Goal: Information Seeking & Learning: Learn about a topic

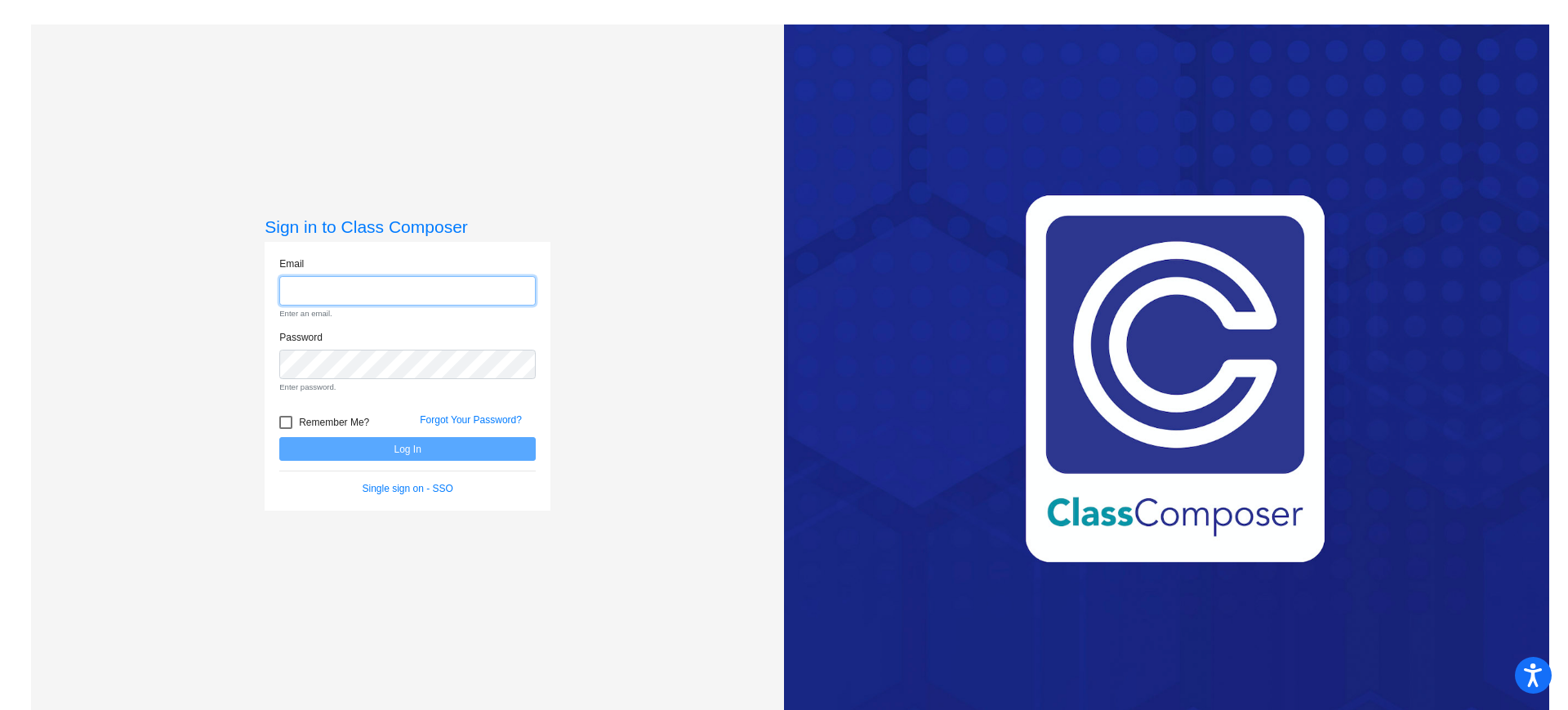
type input "[EMAIL_ADDRESS][DOMAIN_NAME]"
click at [310, 452] on form "Email [EMAIL_ADDRESS][DOMAIN_NAME] Enter an email. Password Enter password. Rem…" at bounding box center [407, 376] width 256 height 240
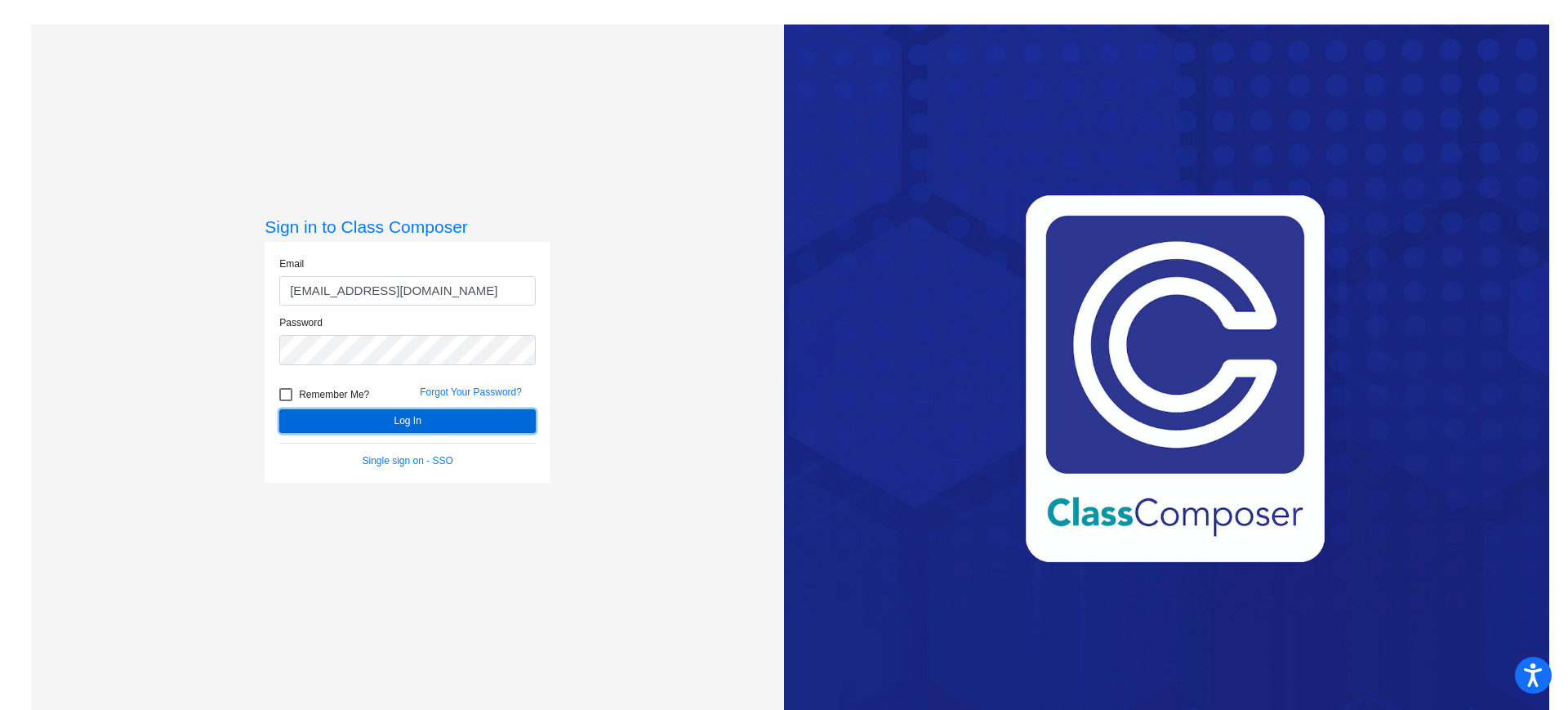
click at [351, 423] on button "Log In" at bounding box center [407, 421] width 256 height 24
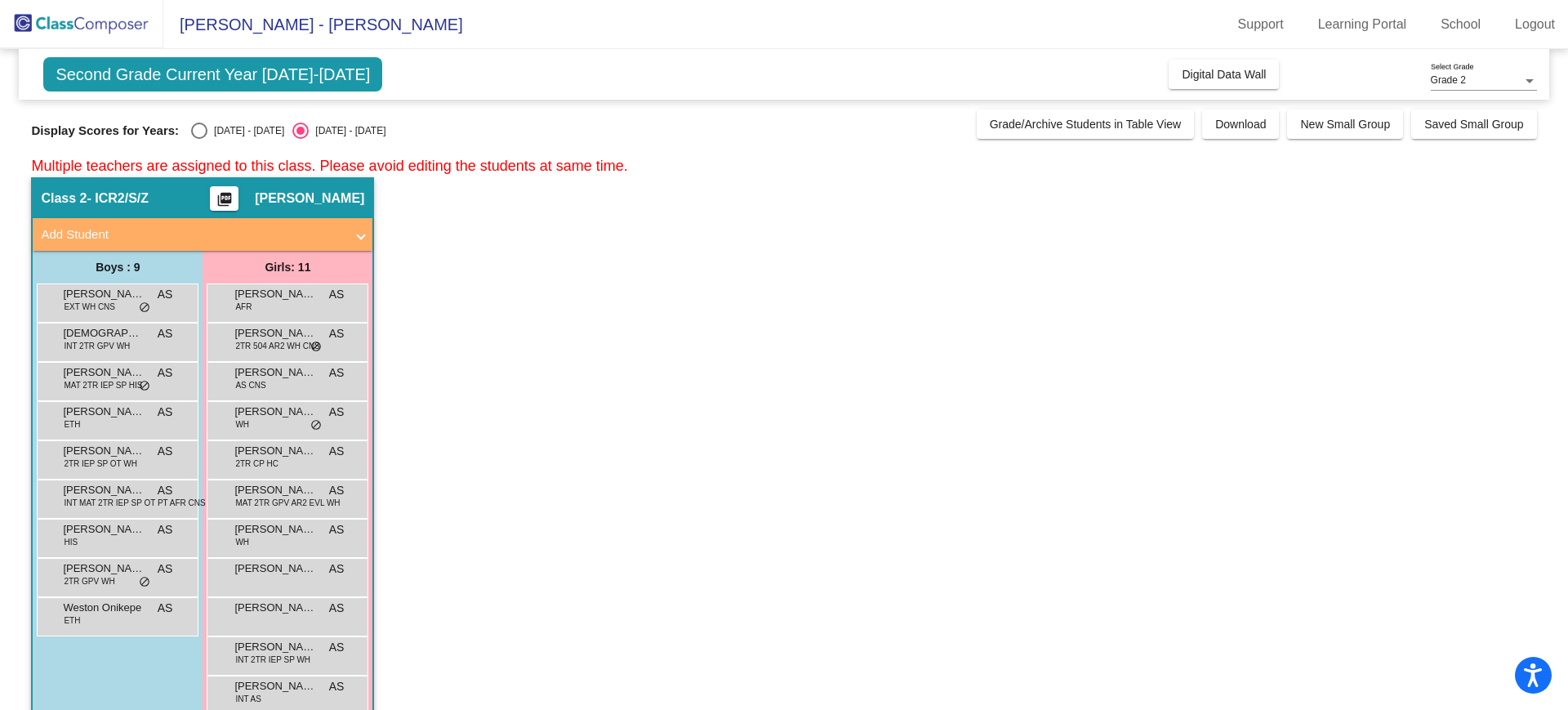
click at [191, 128] on div "Select an option" at bounding box center [199, 130] width 17 height 17
click at [198, 139] on input "[DATE] - [DATE]" at bounding box center [198, 139] width 1 height 1
radio input "true"
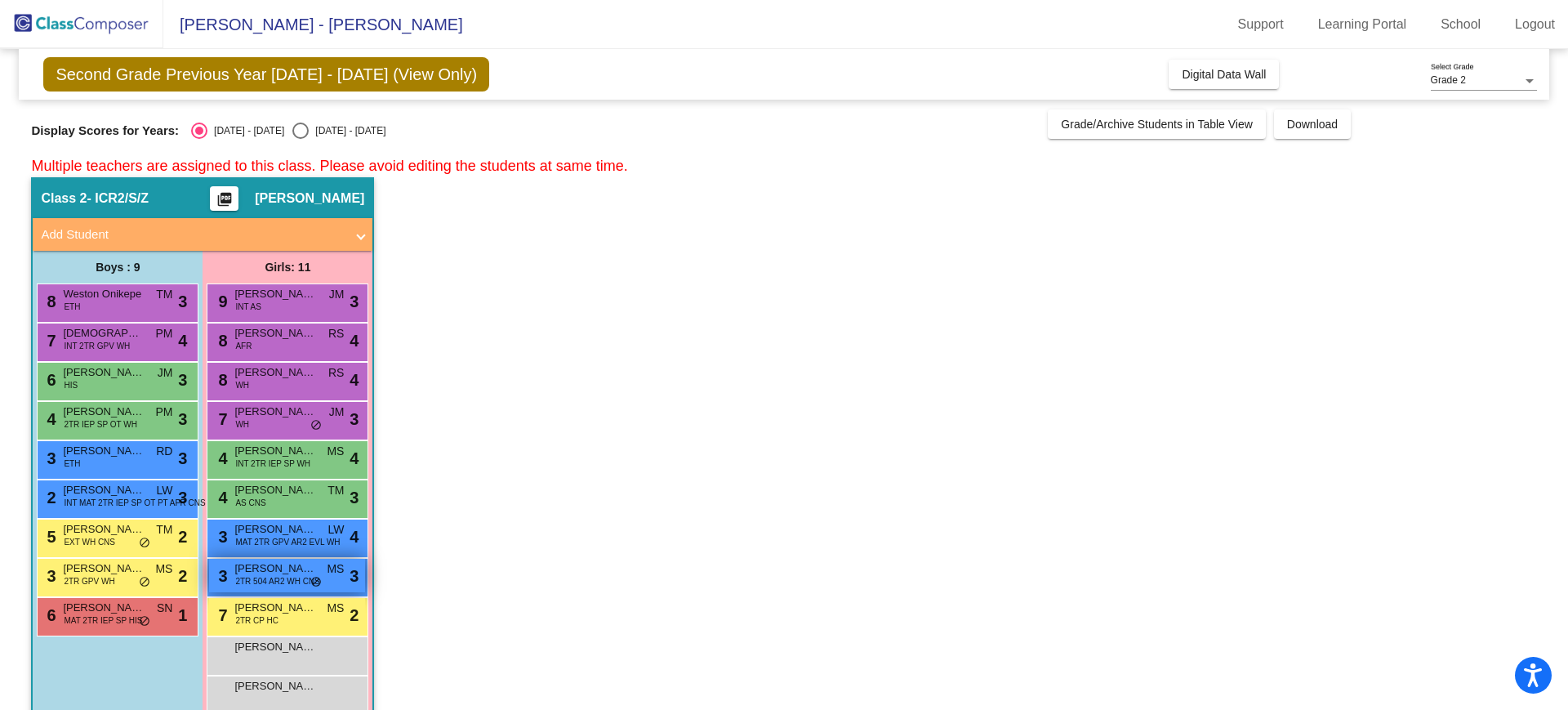
click at [268, 579] on span "2TR 504 AR2 WH CNS" at bounding box center [277, 580] width 85 height 12
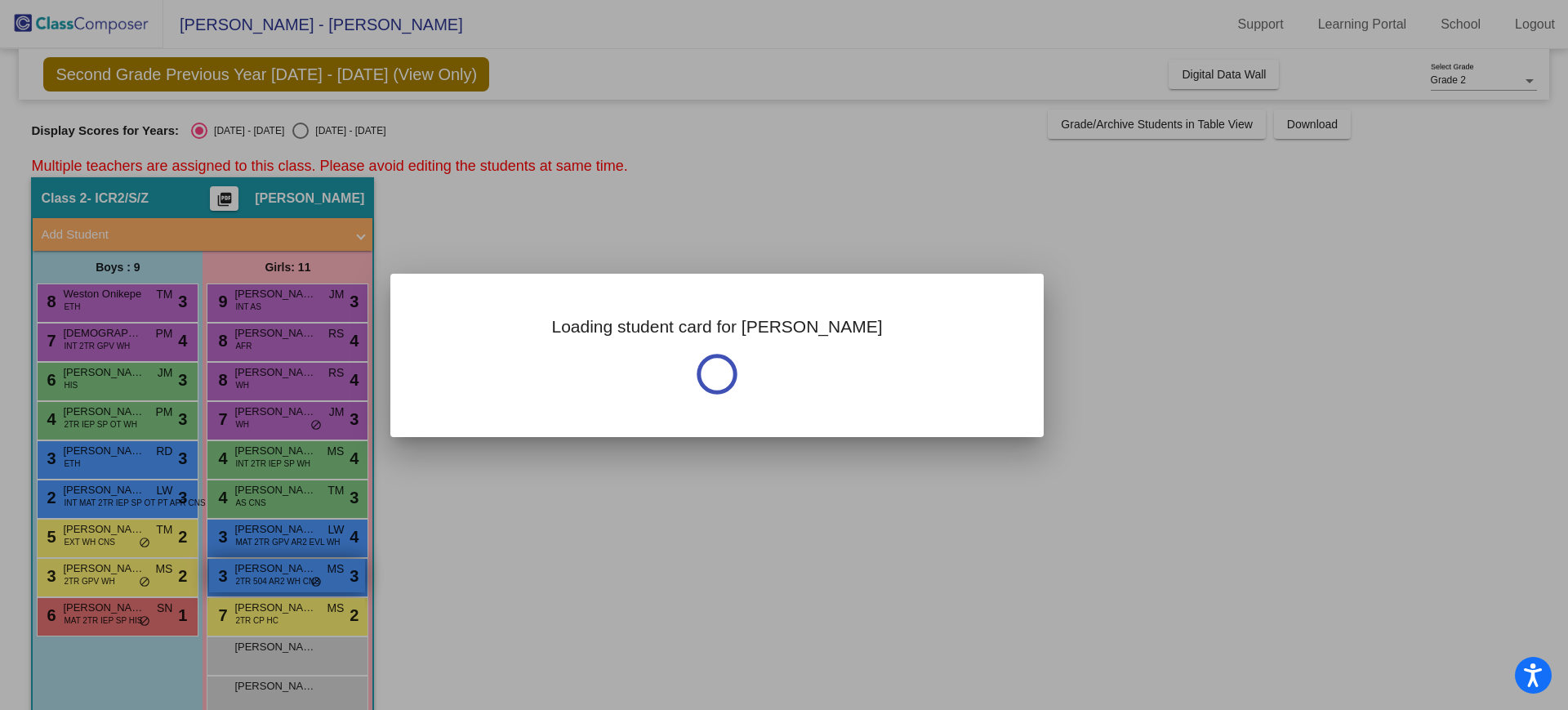
click at [268, 579] on div at bounding box center [784, 355] width 1568 height 710
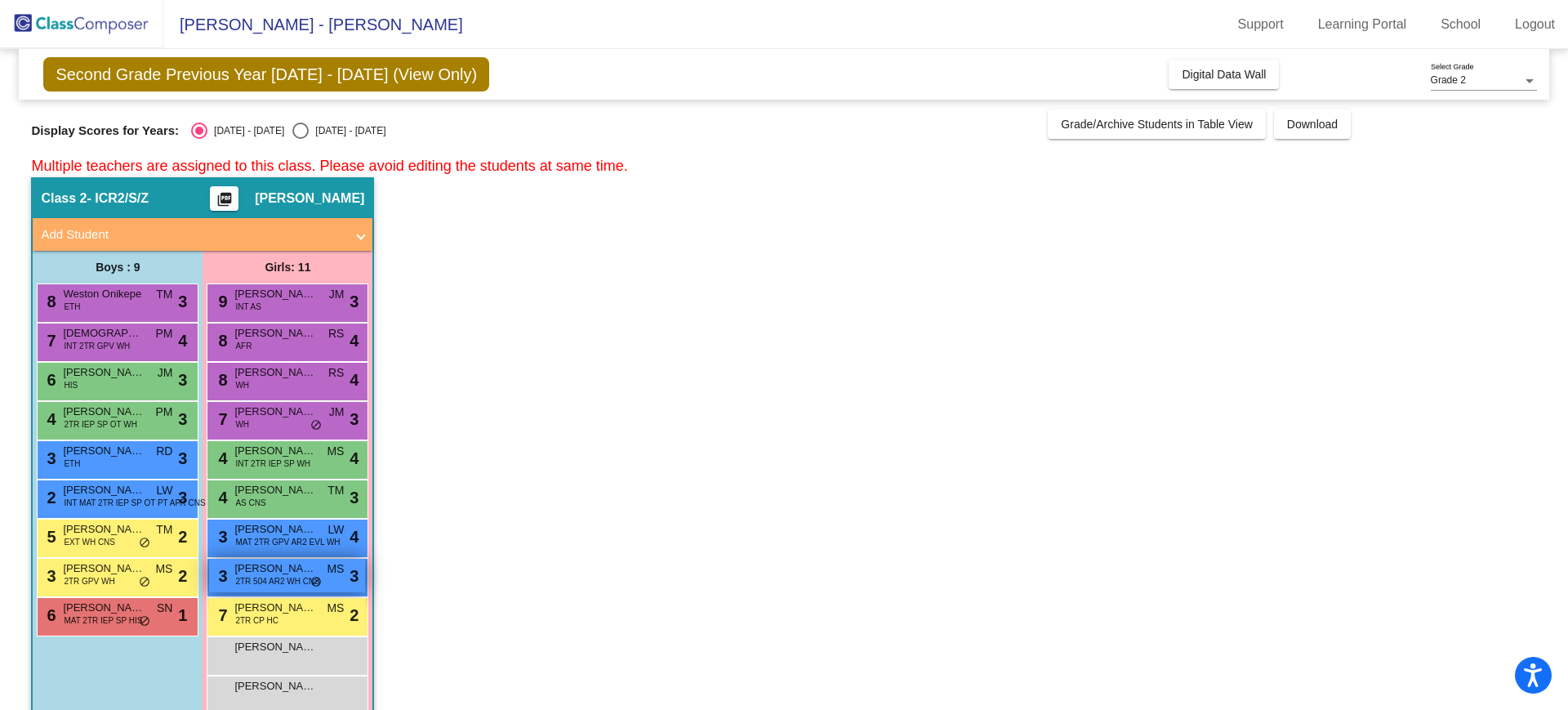
click at [268, 579] on span "2TR 504 AR2 WH CNS" at bounding box center [277, 580] width 85 height 12
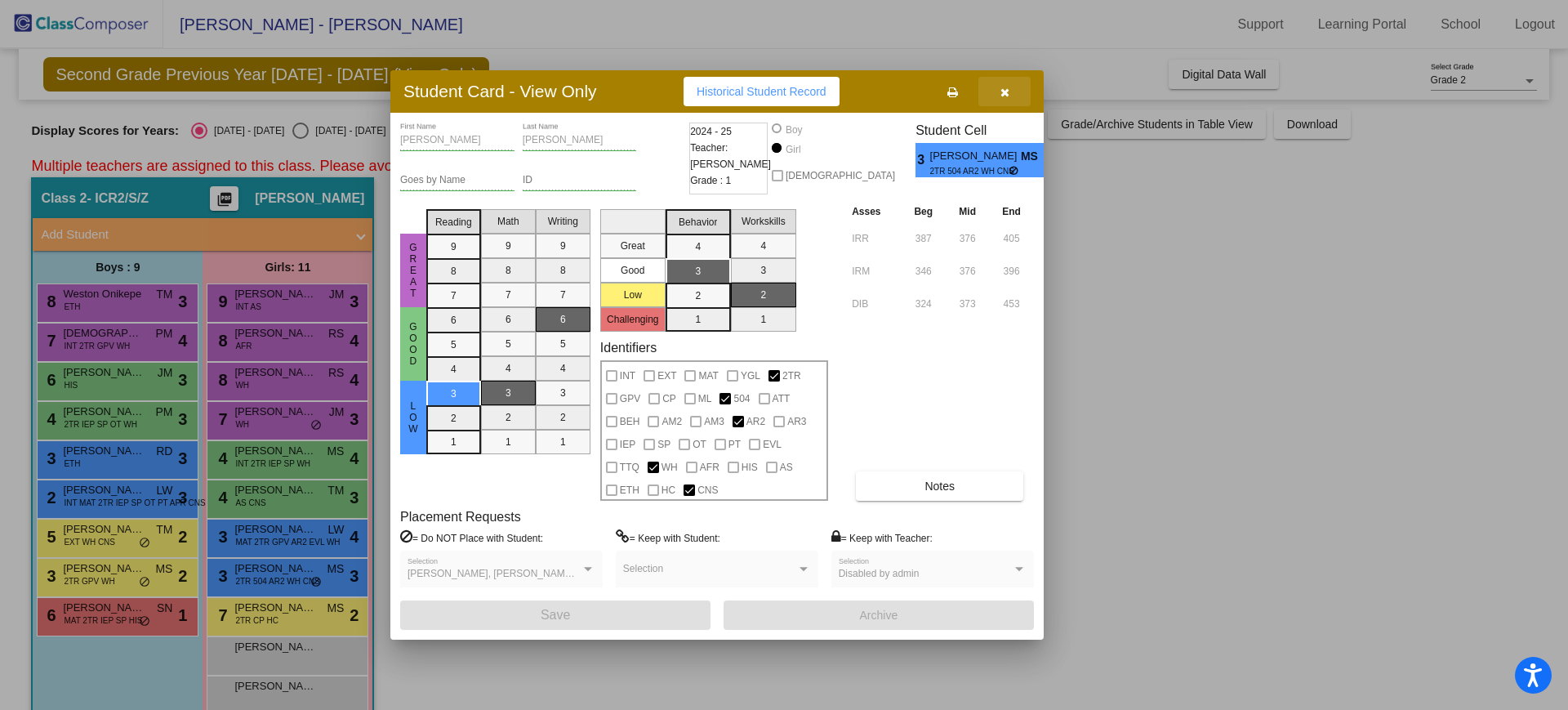
click at [1004, 94] on icon "button" at bounding box center [1005, 92] width 9 height 11
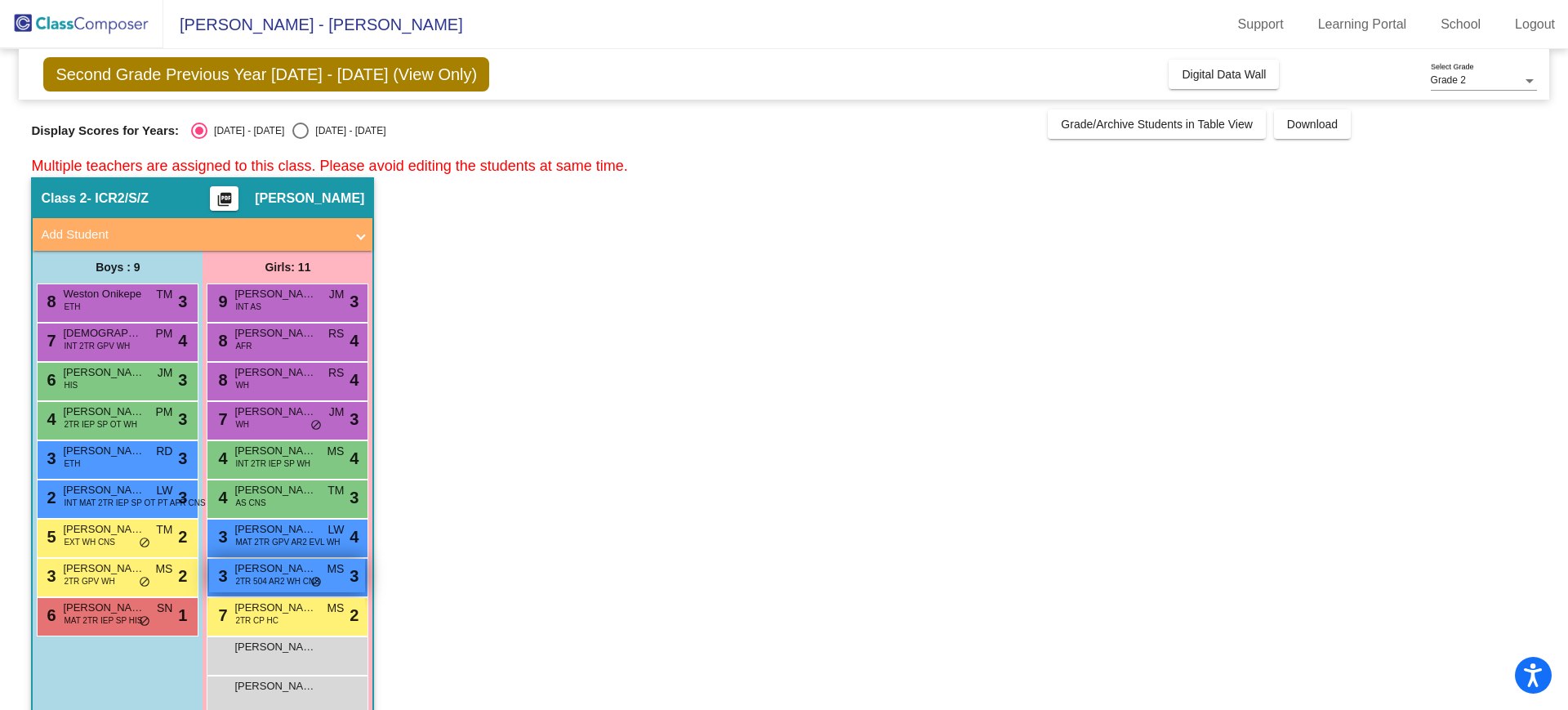
click at [257, 565] on span "[PERSON_NAME]" at bounding box center [275, 569] width 82 height 17
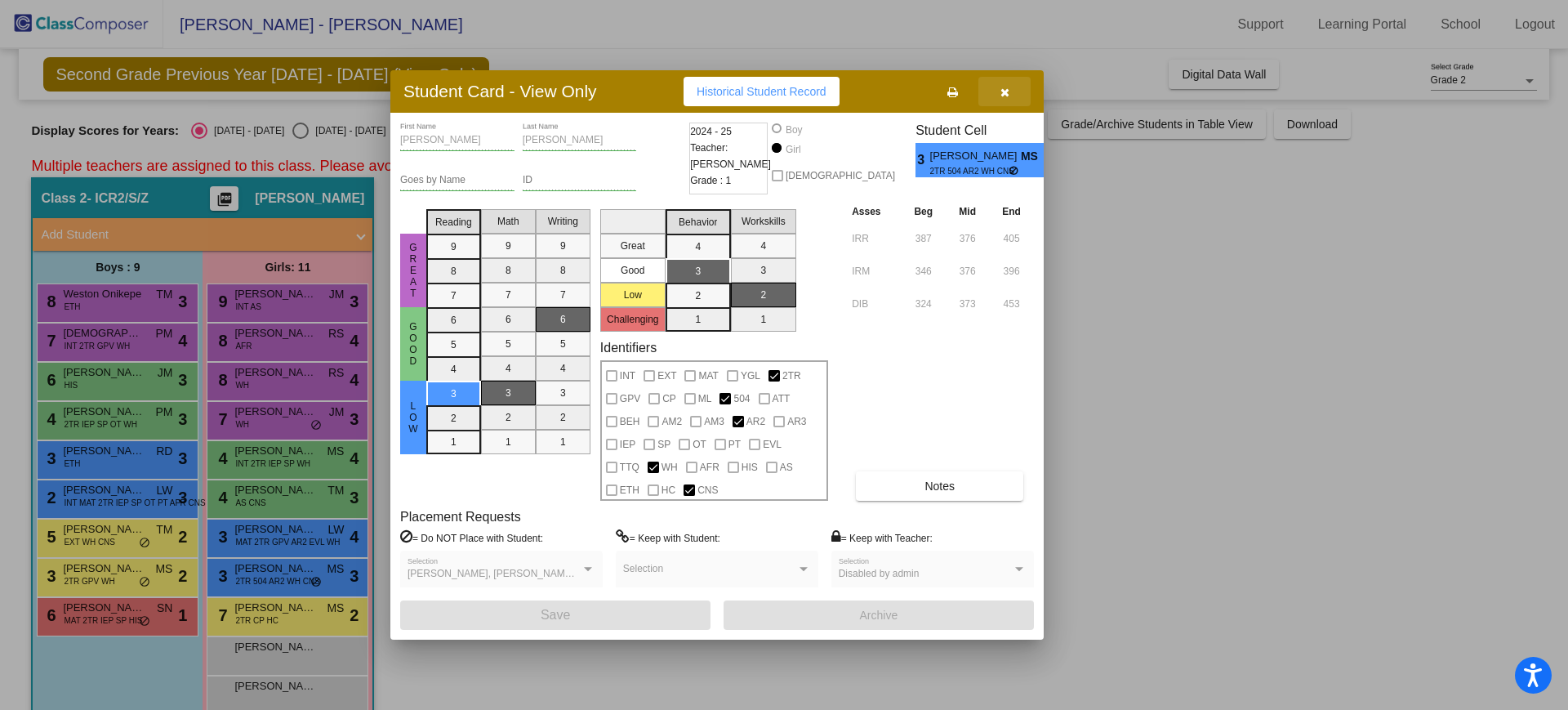
click at [1006, 98] on button "button" at bounding box center [1004, 92] width 52 height 29
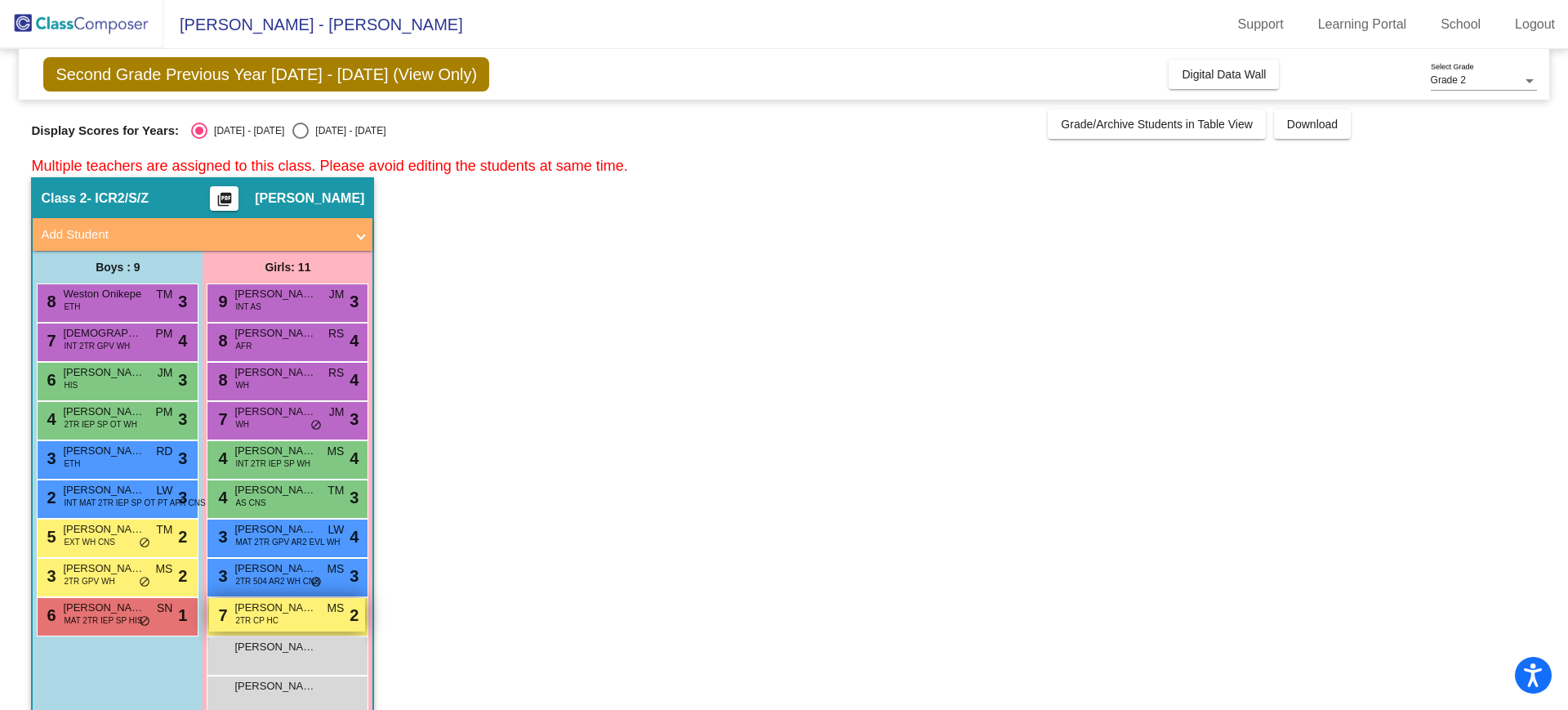
click at [300, 604] on span "[PERSON_NAME]" at bounding box center [275, 608] width 82 height 17
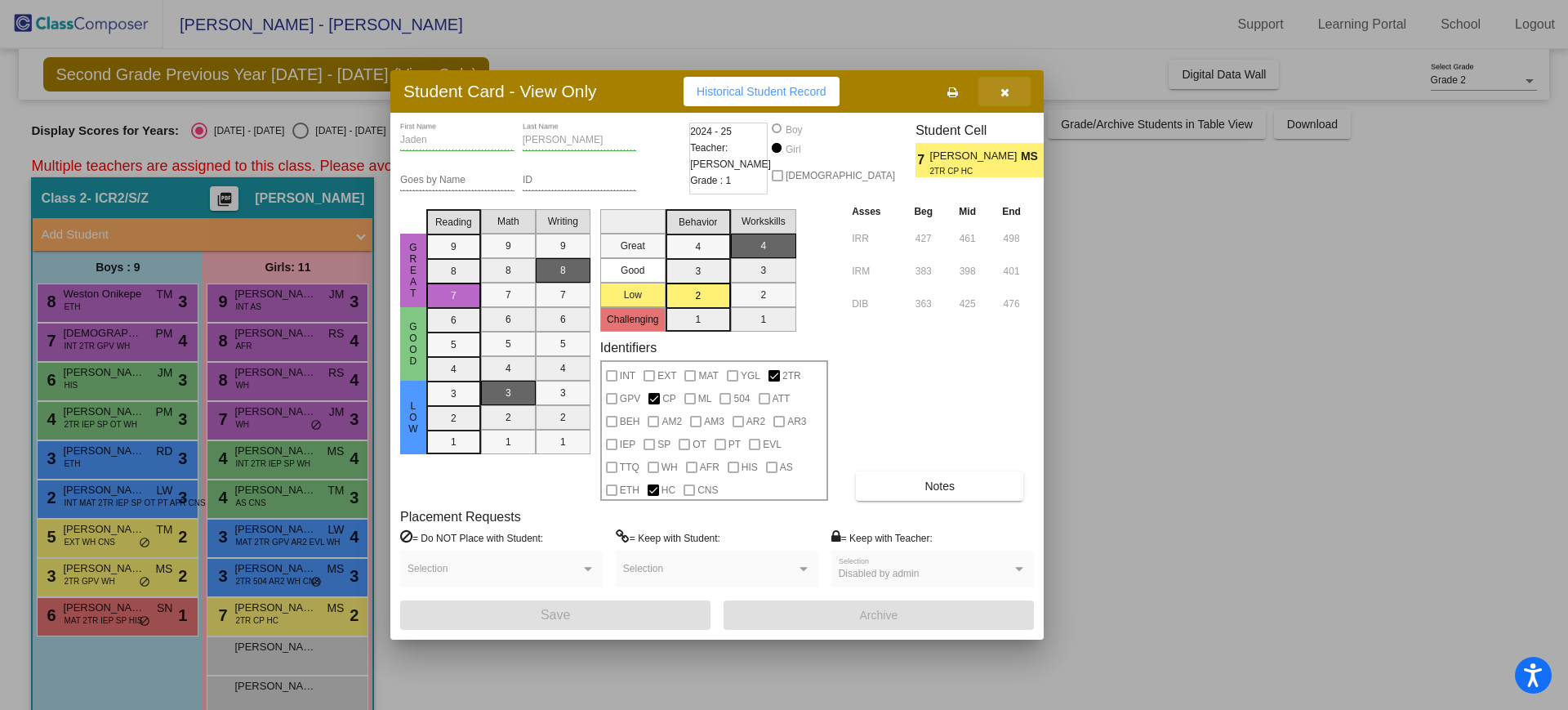
click at [1000, 96] on icon "button" at bounding box center [1005, 92] width 9 height 11
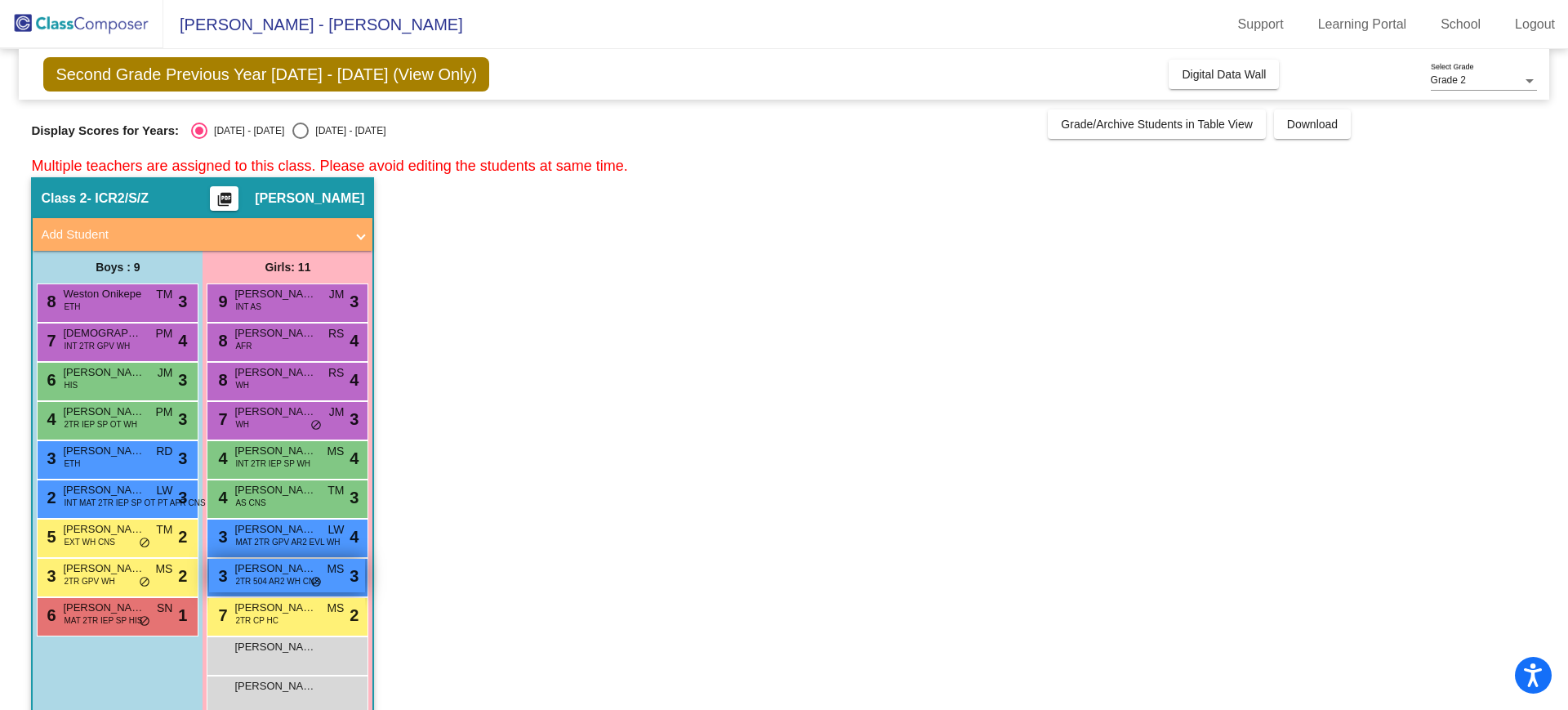
click at [270, 575] on span "2TR 504 AR2 WH CNS" at bounding box center [277, 580] width 85 height 12
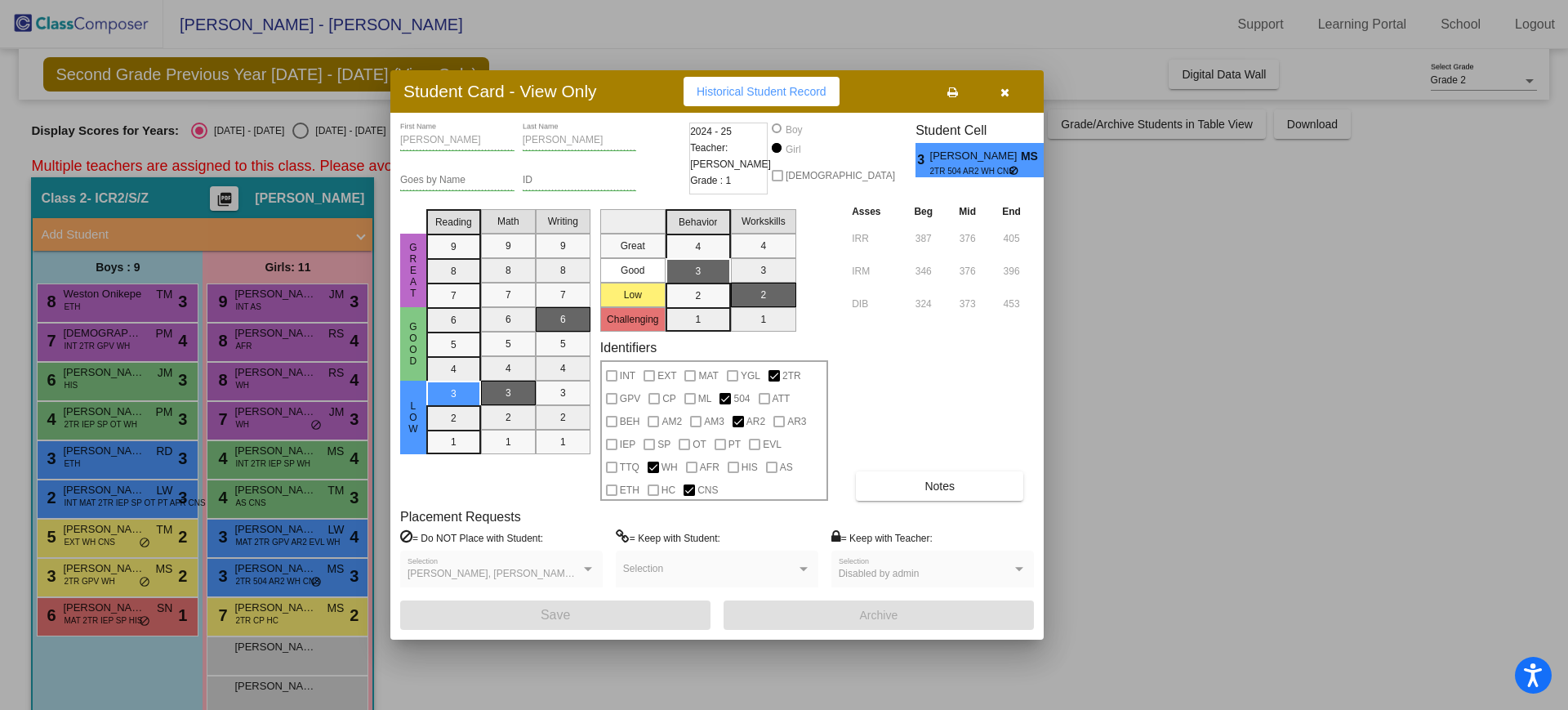
click at [1006, 97] on icon "button" at bounding box center [1005, 92] width 9 height 11
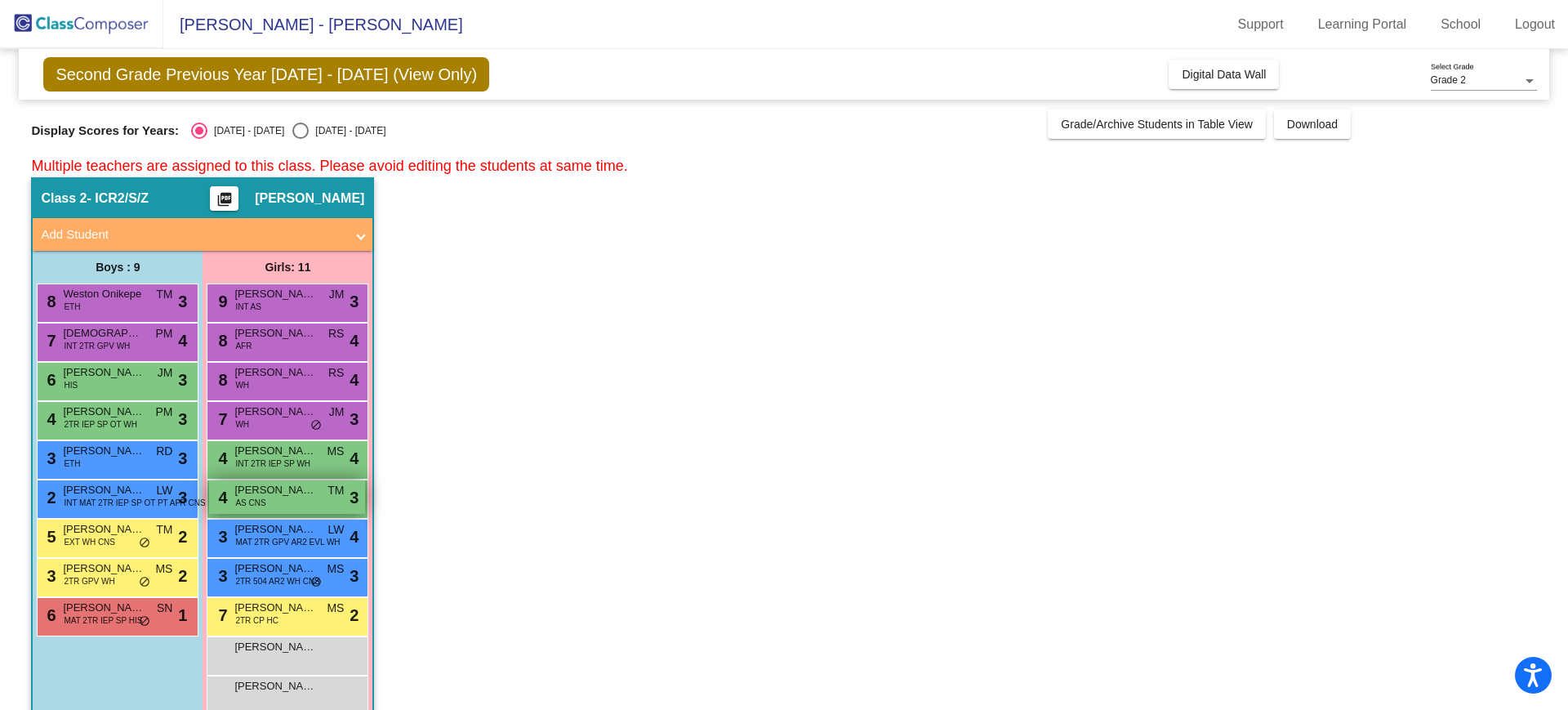
click at [281, 493] on span "[PERSON_NAME]" at bounding box center [275, 490] width 82 height 17
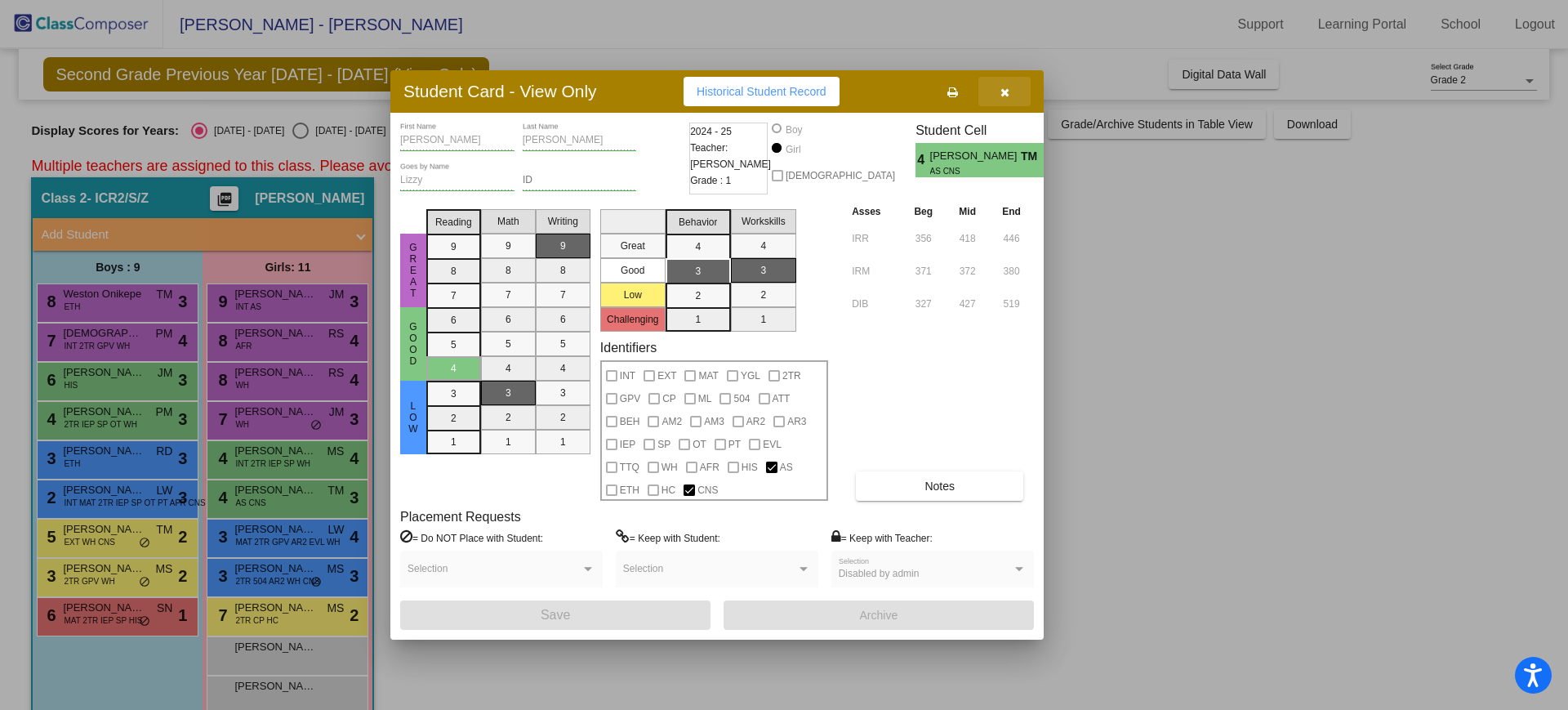
click at [1009, 97] on icon "button" at bounding box center [1005, 92] width 9 height 11
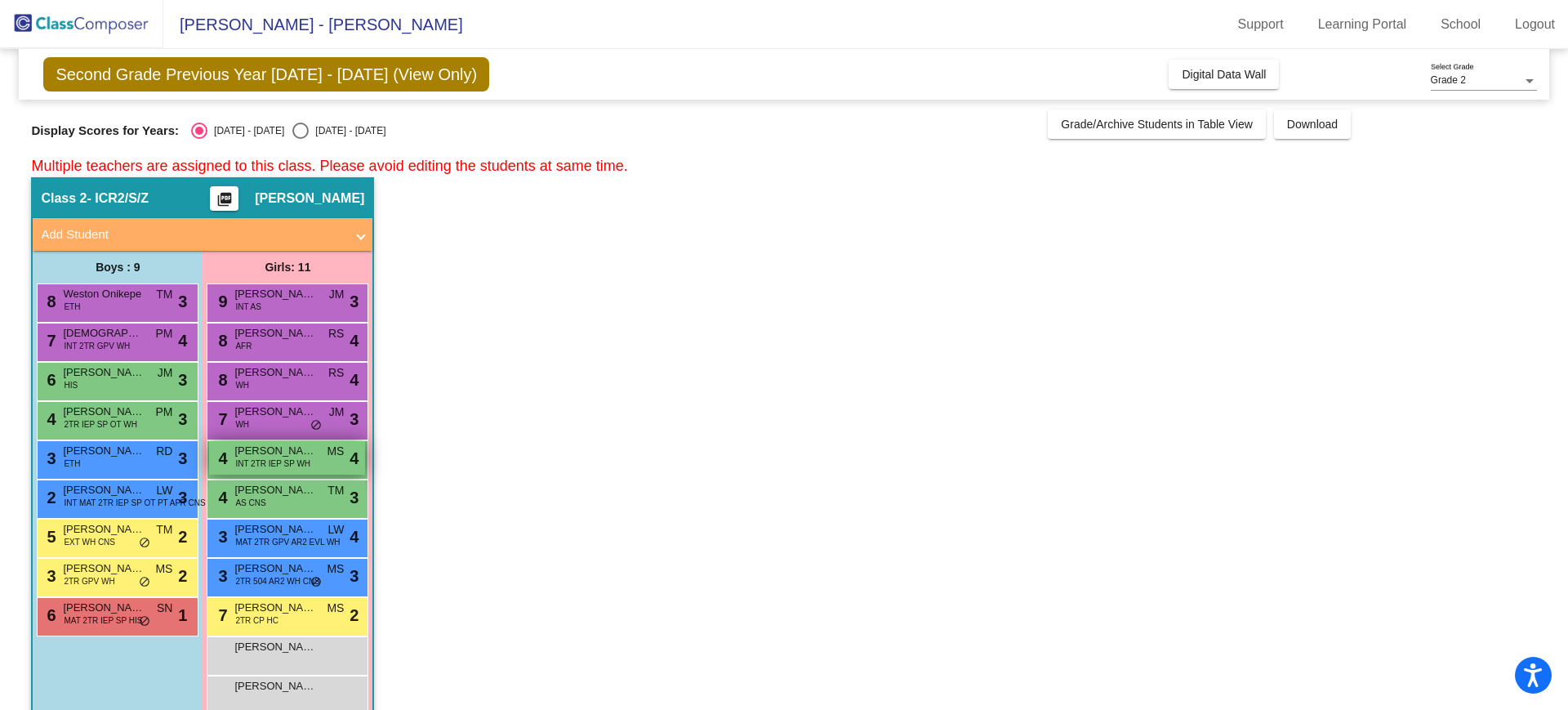
click at [283, 461] on span "INT 2TR IEP SP WH" at bounding box center [273, 463] width 75 height 12
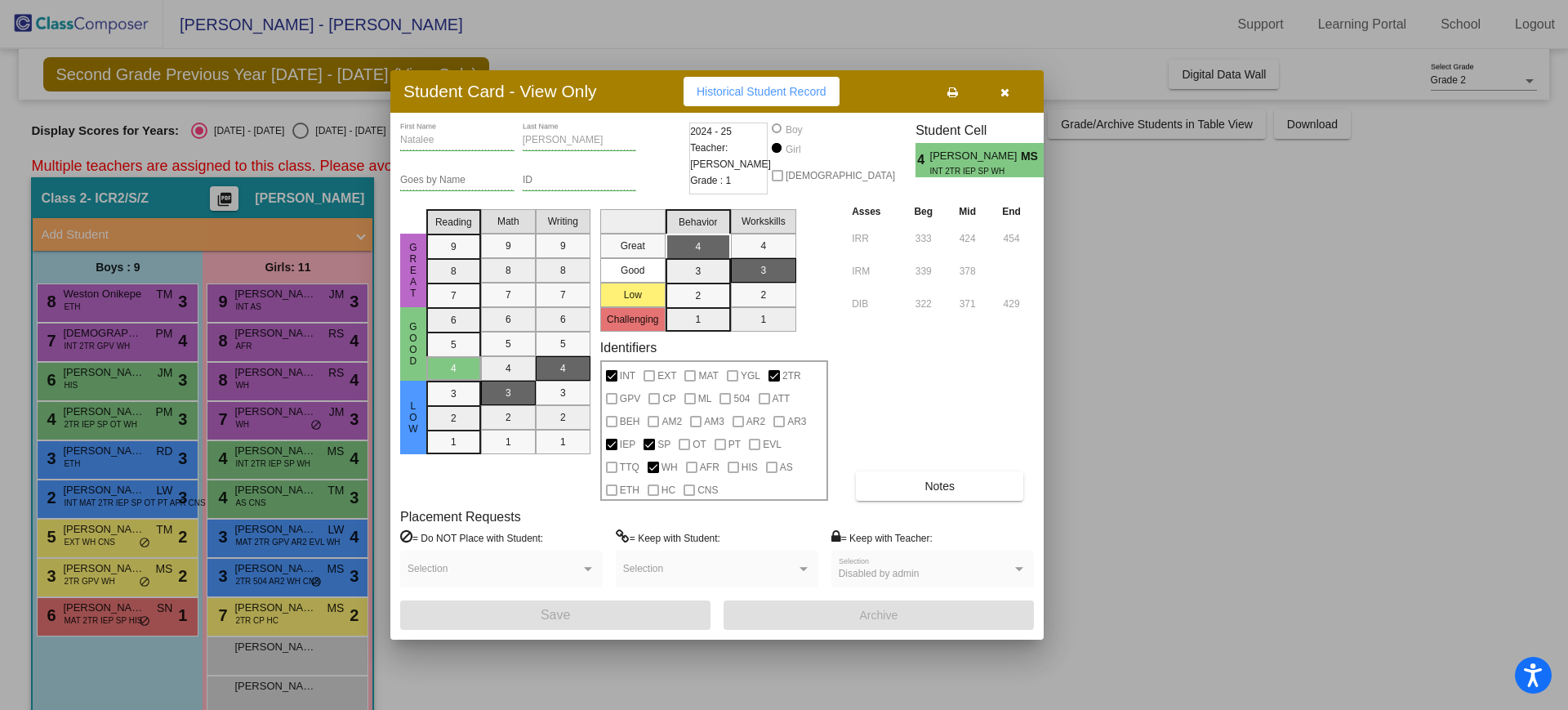
click at [1000, 90] on icon "button" at bounding box center [1005, 92] width 9 height 11
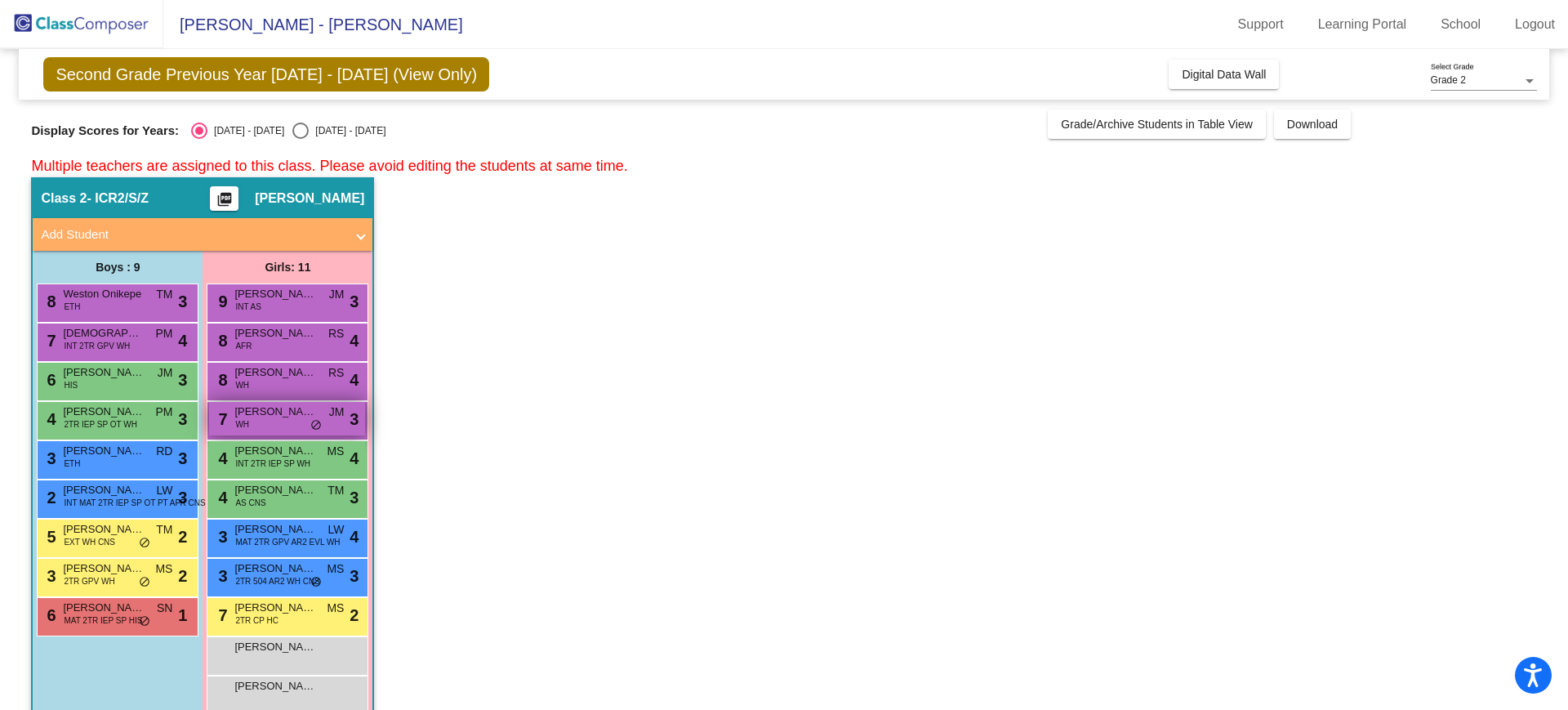
click at [309, 413] on span "[PERSON_NAME]" at bounding box center [275, 411] width 82 height 17
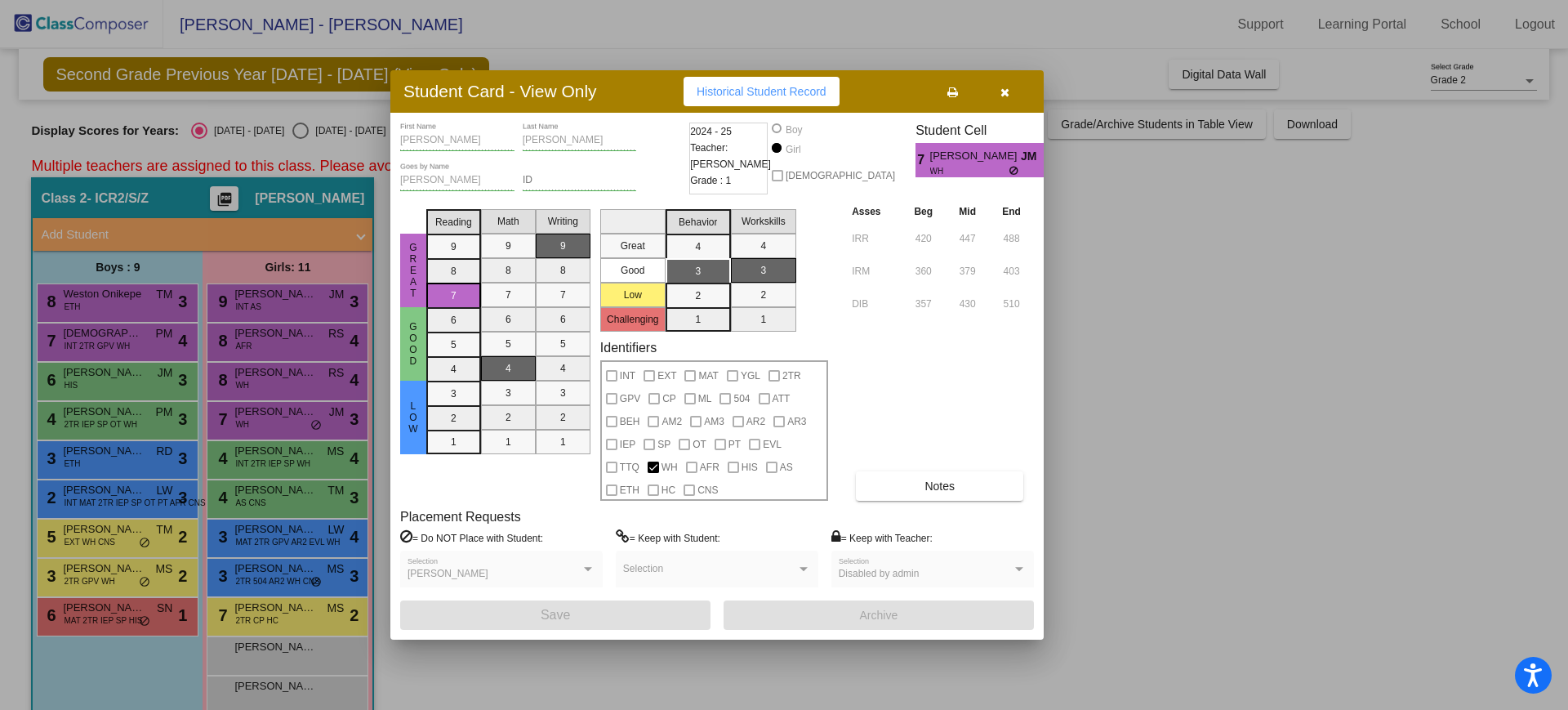
click at [996, 98] on button "button" at bounding box center [1004, 92] width 52 height 29
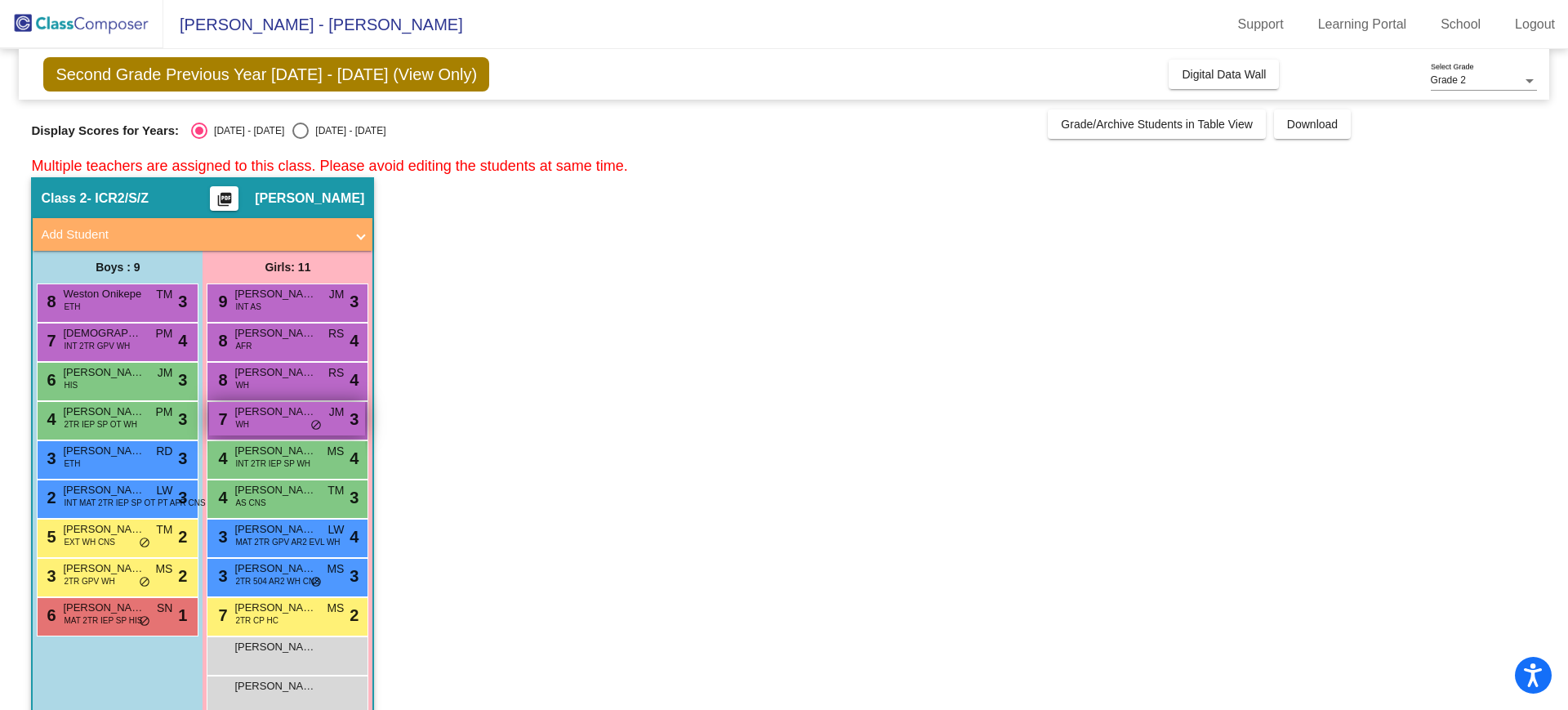
click at [244, 410] on span "[PERSON_NAME]" at bounding box center [275, 411] width 82 height 17
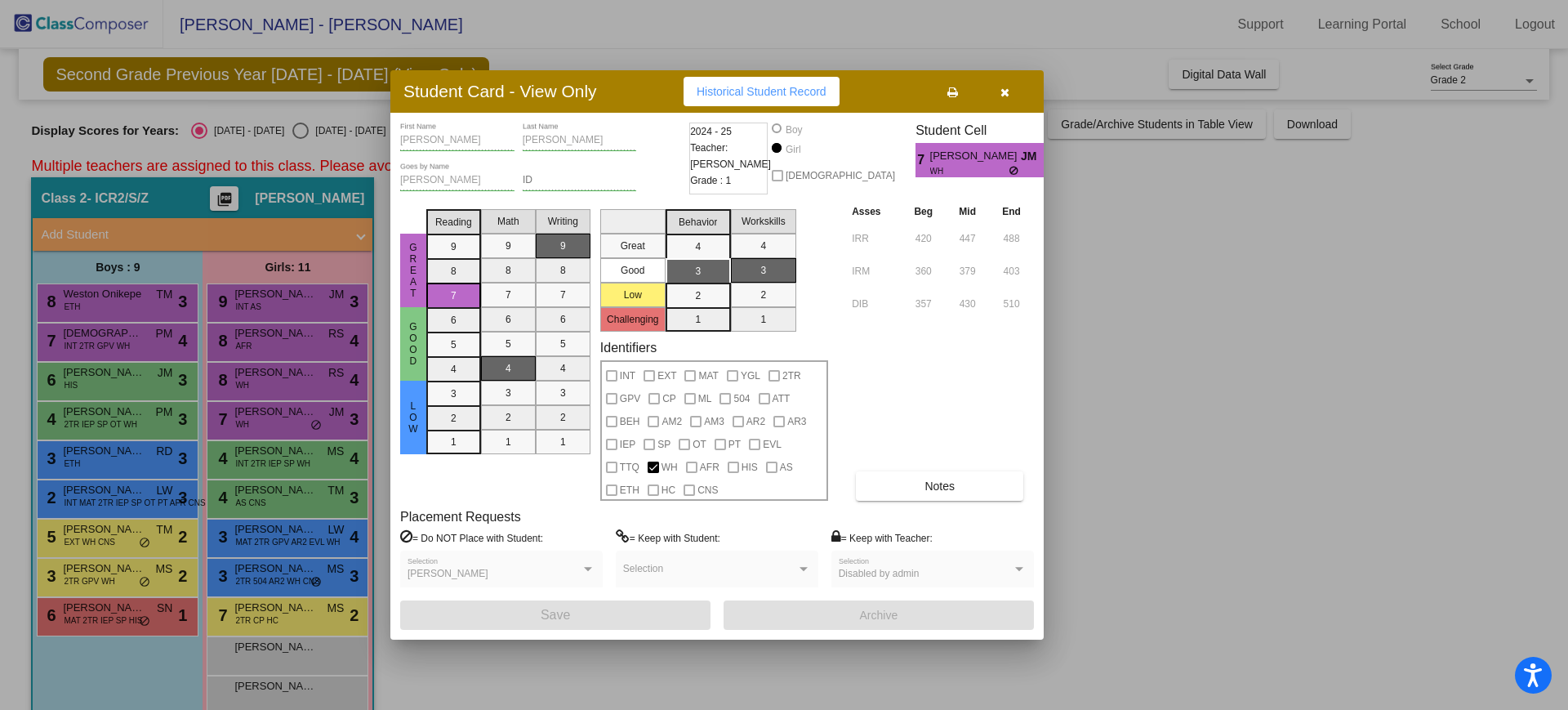
click at [1000, 89] on icon "button" at bounding box center [1005, 92] width 9 height 11
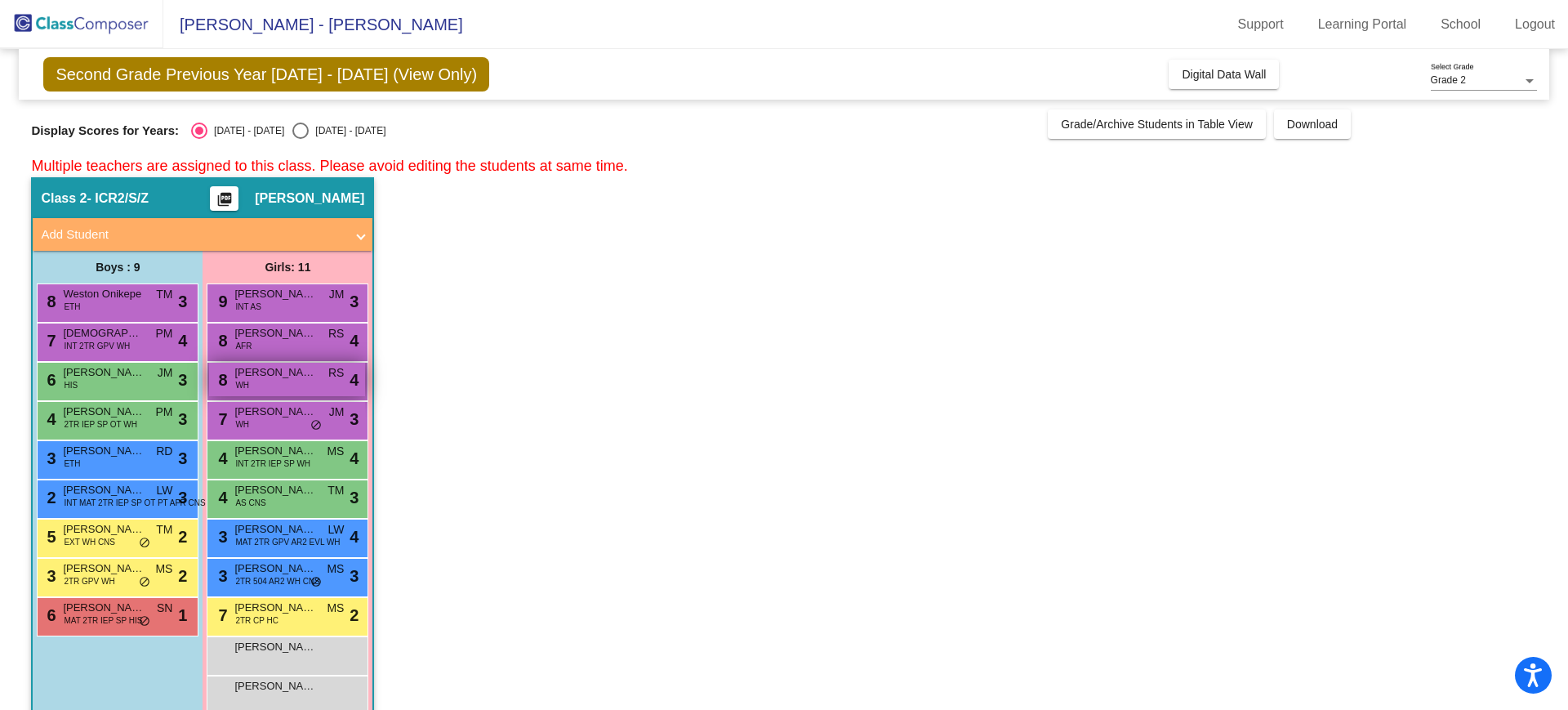
click at [298, 385] on div "8 [PERSON_NAME][MEDICAL_DATA] RS lock do_not_disturb_alt 4" at bounding box center [288, 379] width 156 height 33
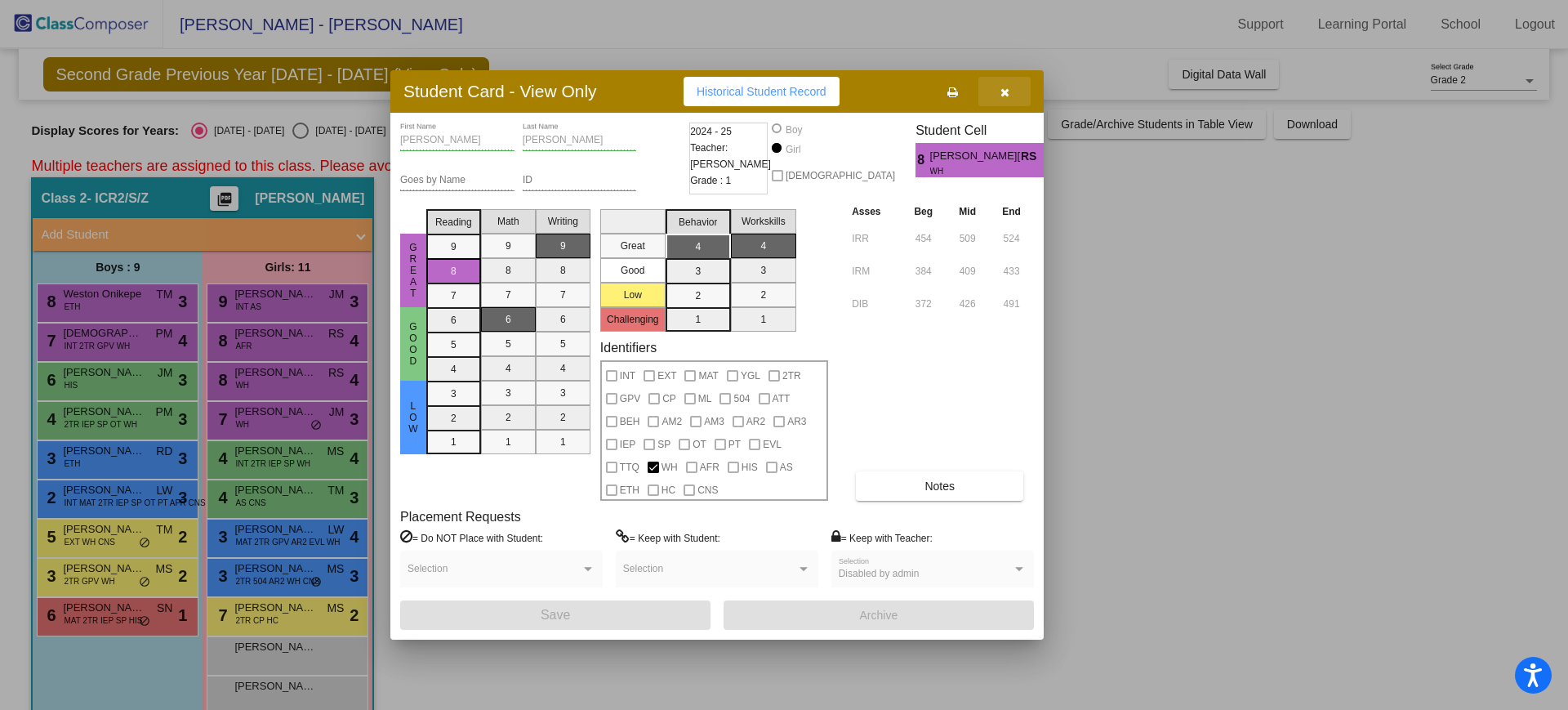
click at [1006, 92] on icon "button" at bounding box center [1005, 92] width 9 height 11
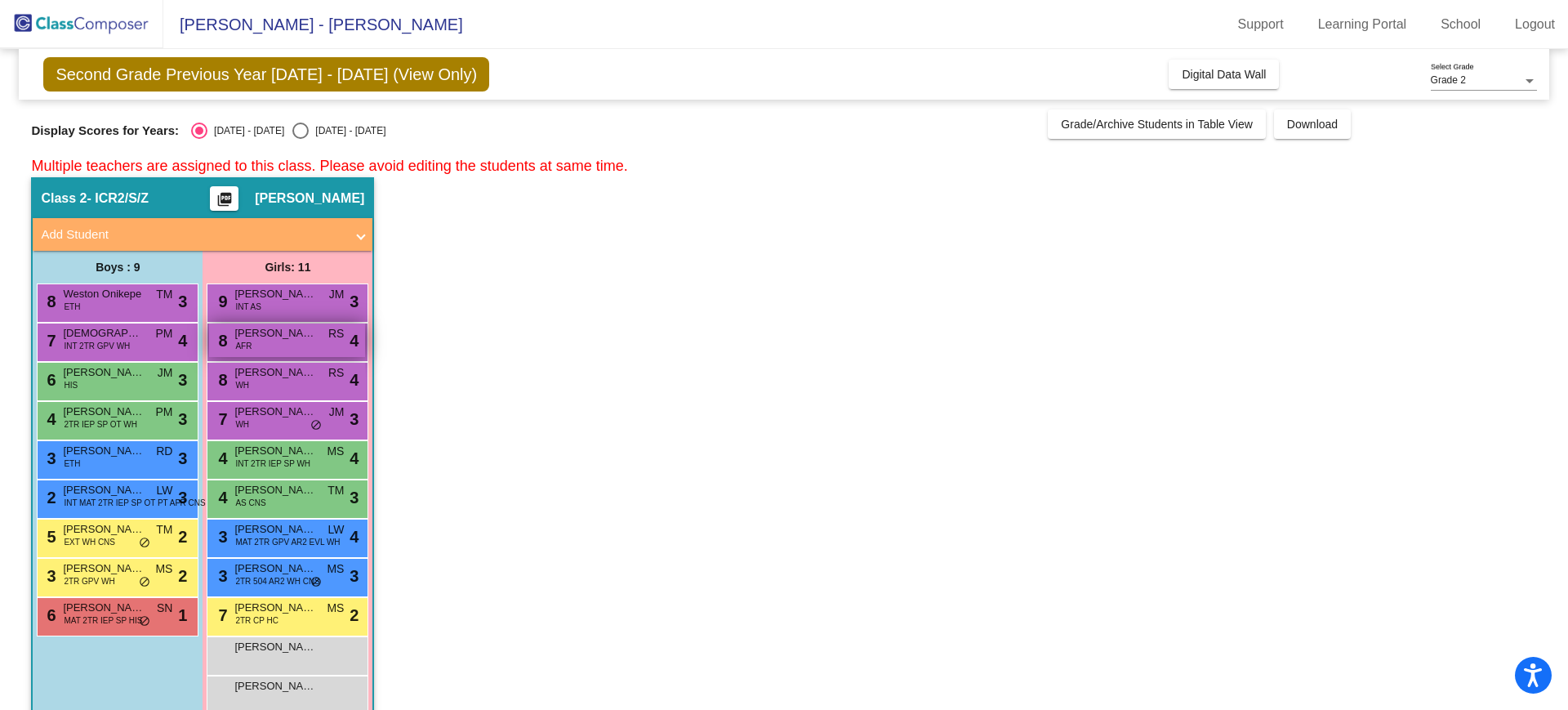
click at [258, 328] on span "[PERSON_NAME]" at bounding box center [275, 333] width 82 height 17
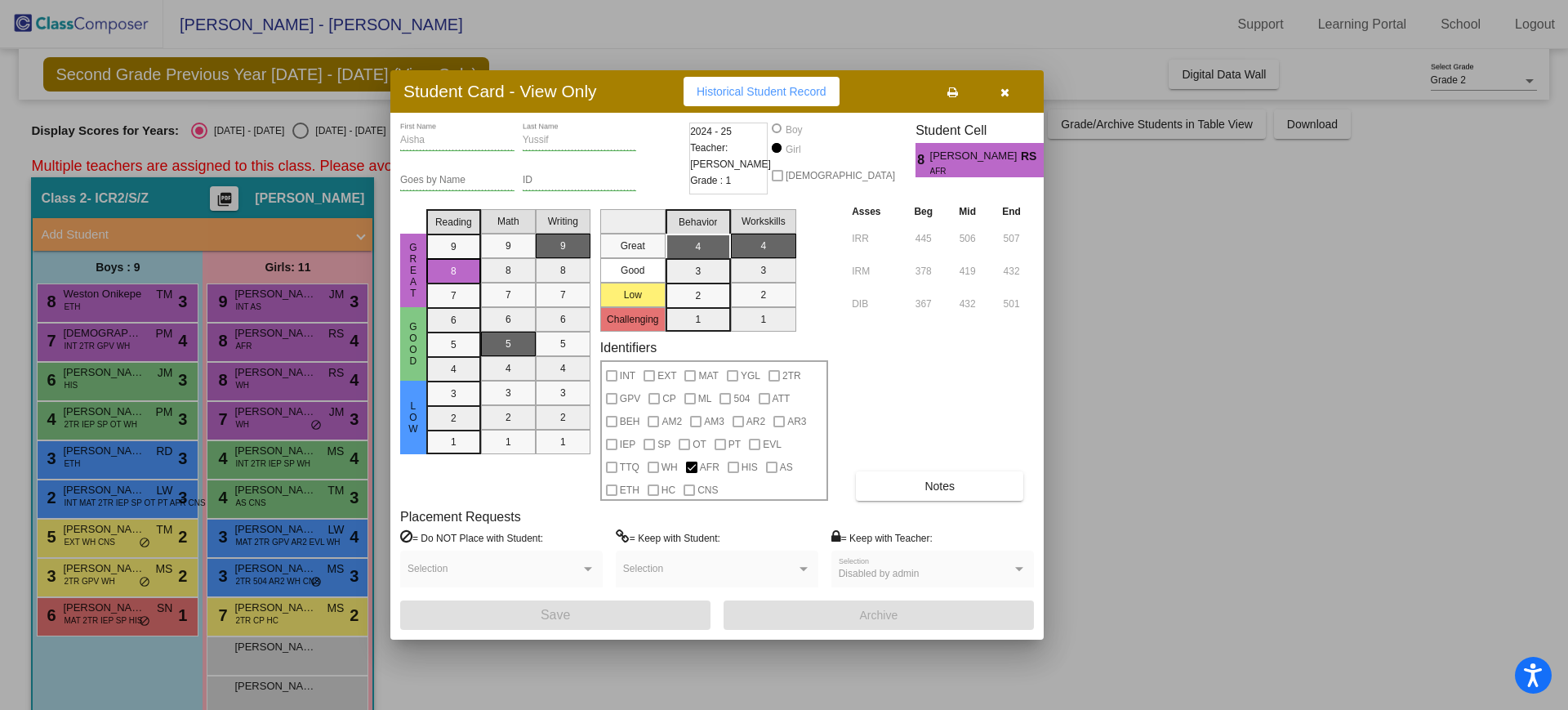
click at [1006, 95] on icon "button" at bounding box center [1005, 92] width 9 height 11
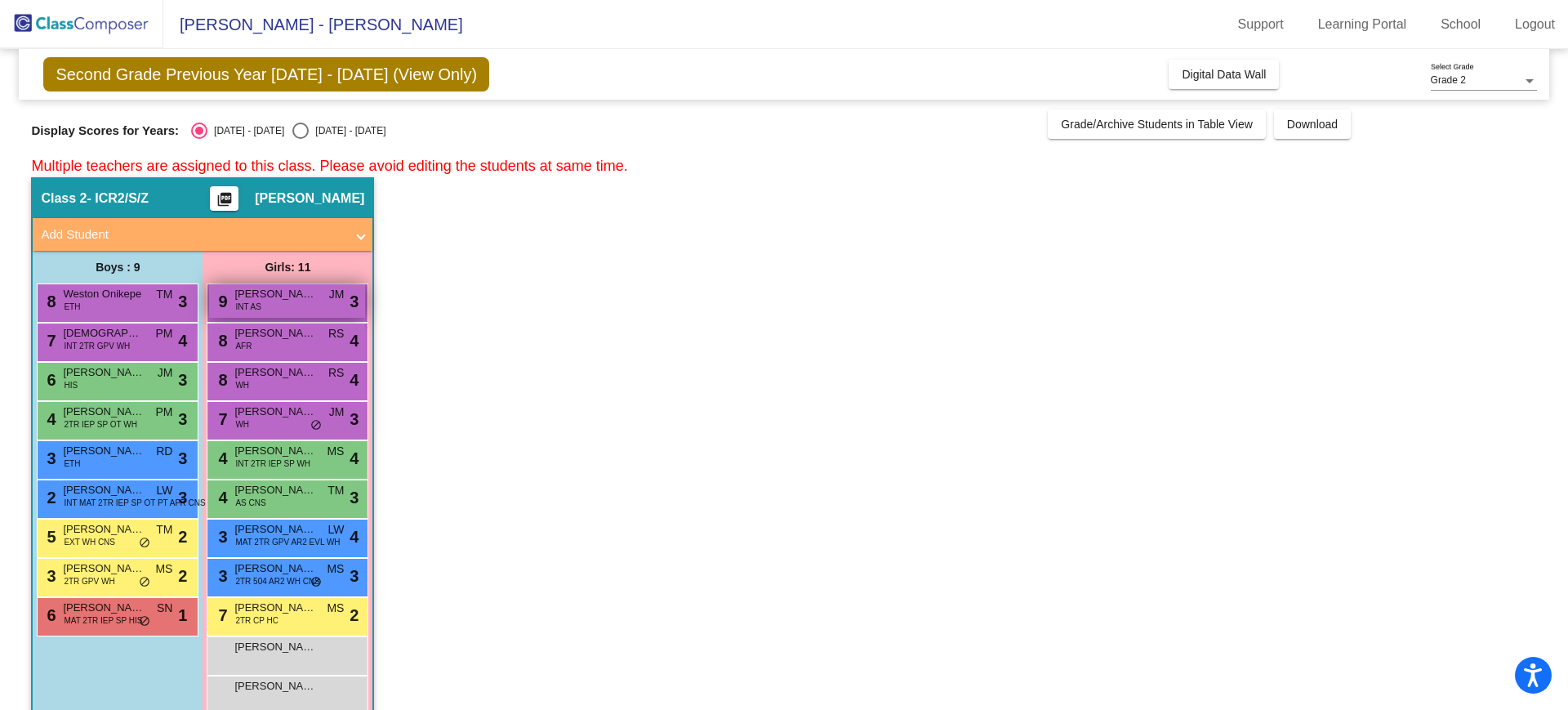
click at [331, 286] on span "JM" at bounding box center [336, 294] width 16 height 17
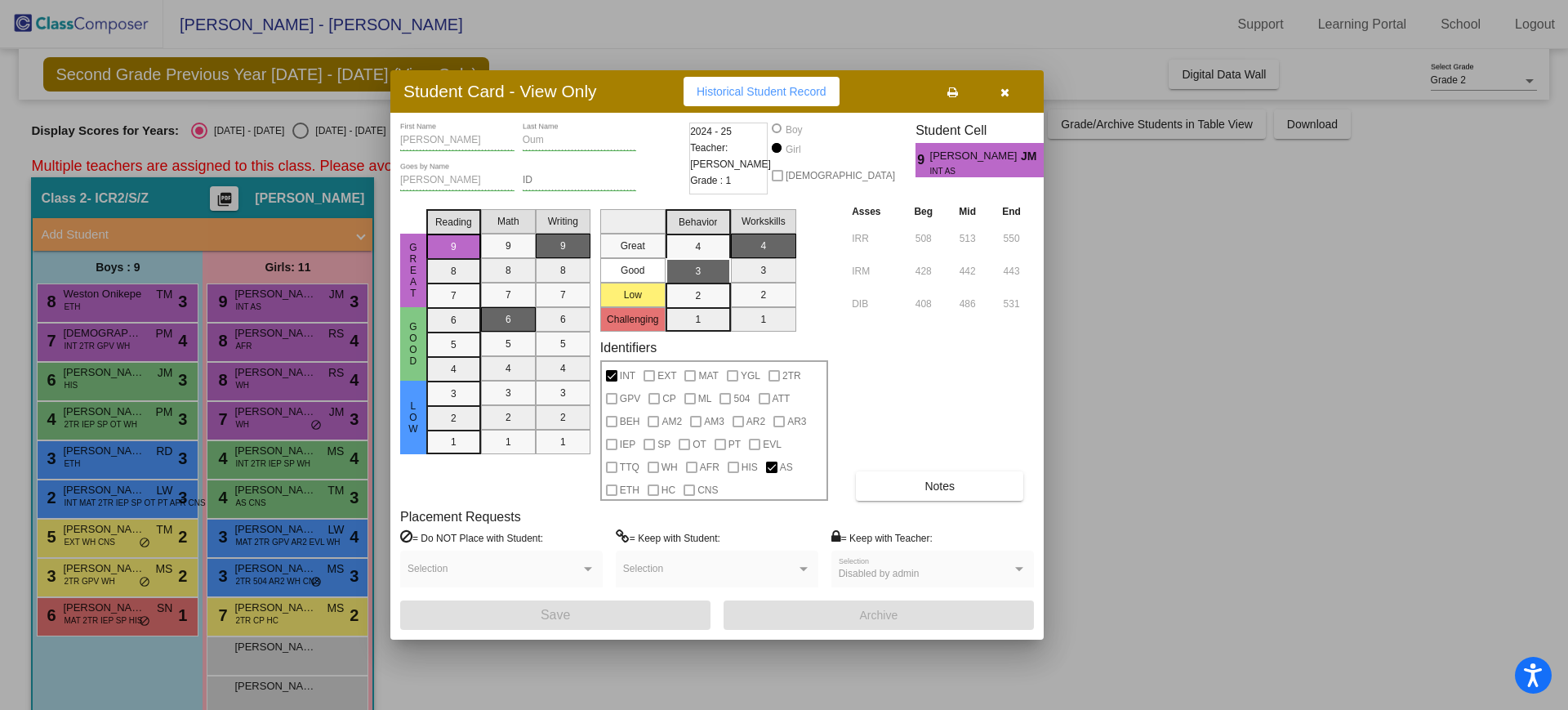
click at [1006, 96] on icon "button" at bounding box center [1005, 92] width 9 height 11
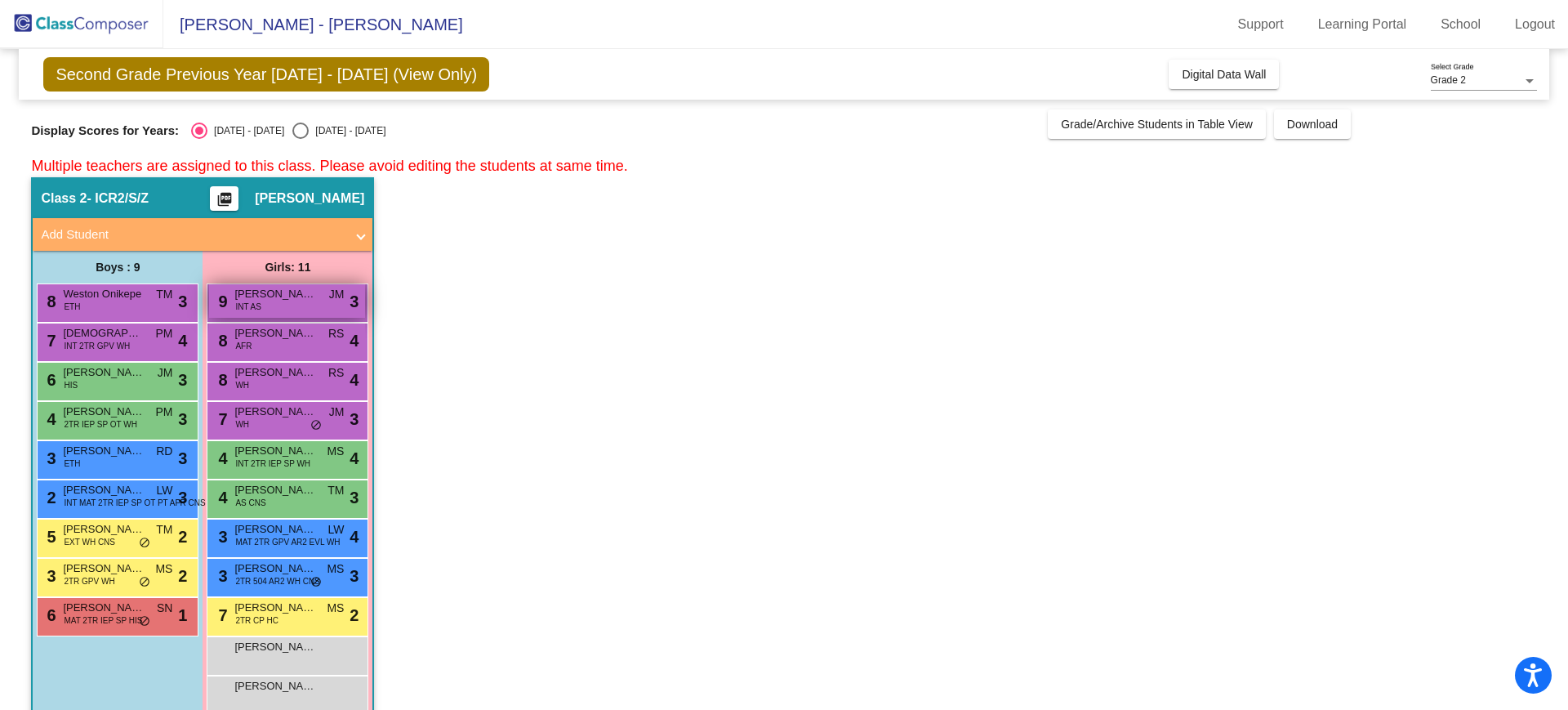
click at [268, 304] on div "9 [PERSON_NAME] INT AS JM lock do_not_disturb_alt 3" at bounding box center [288, 300] width 156 height 33
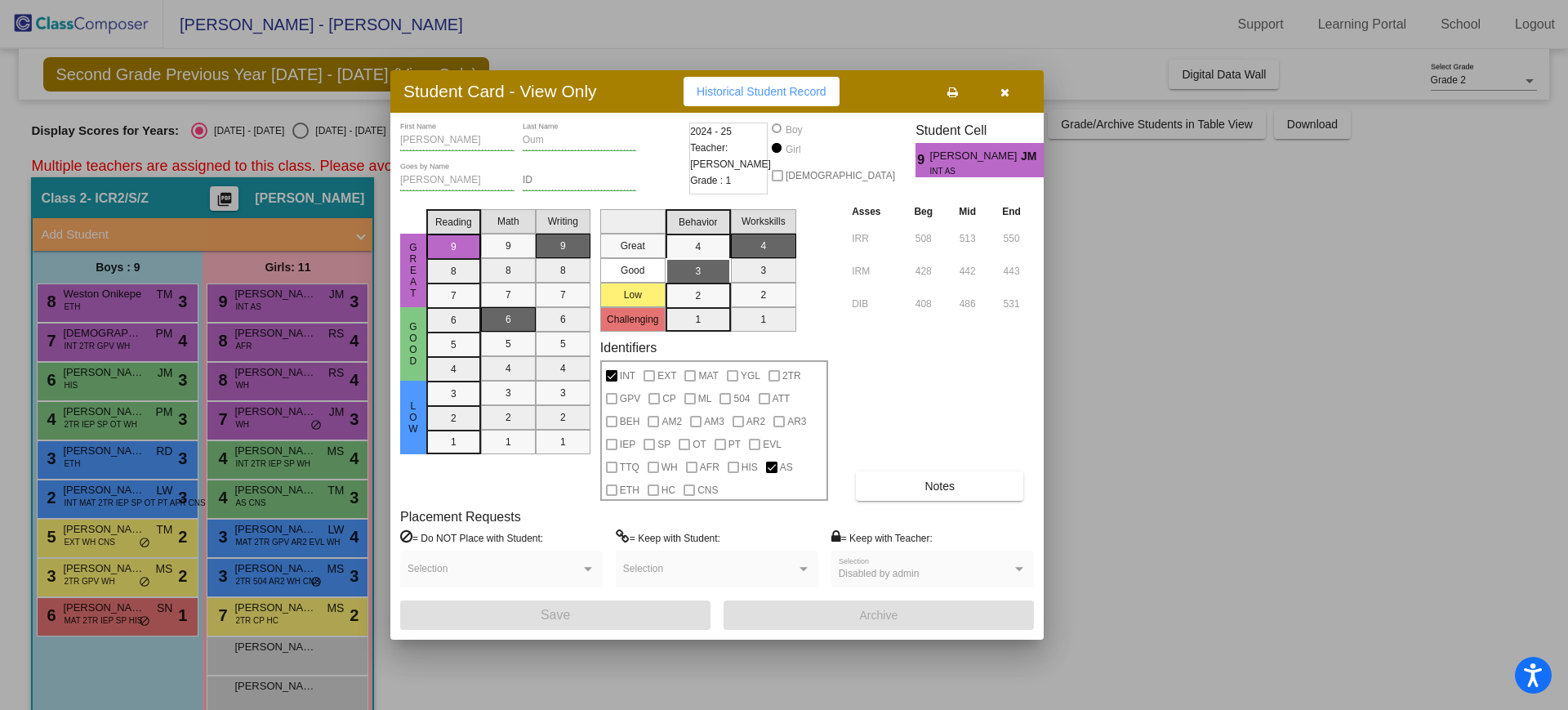
click at [1000, 95] on icon "button" at bounding box center [1005, 92] width 9 height 11
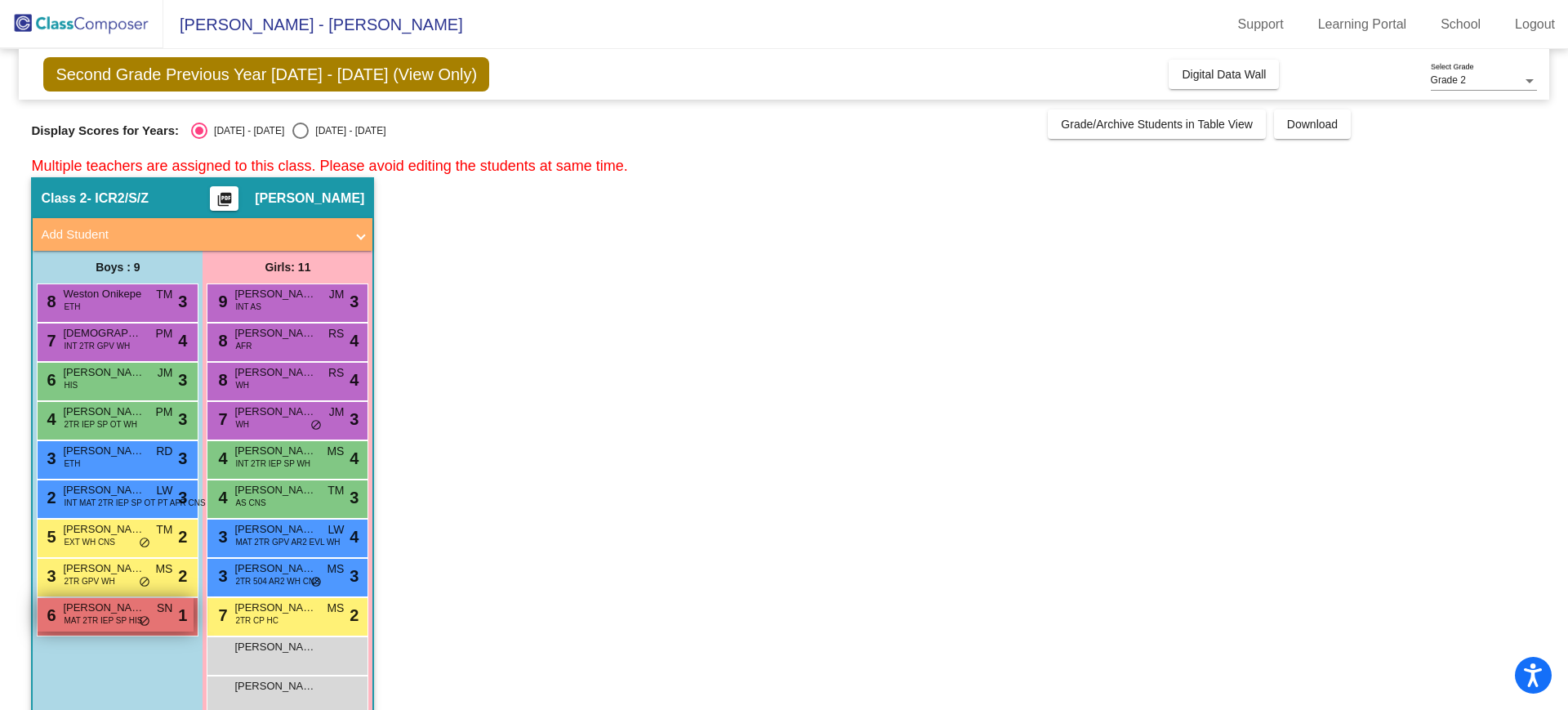
click at [122, 603] on span "[PERSON_NAME]" at bounding box center [103, 608] width 82 height 17
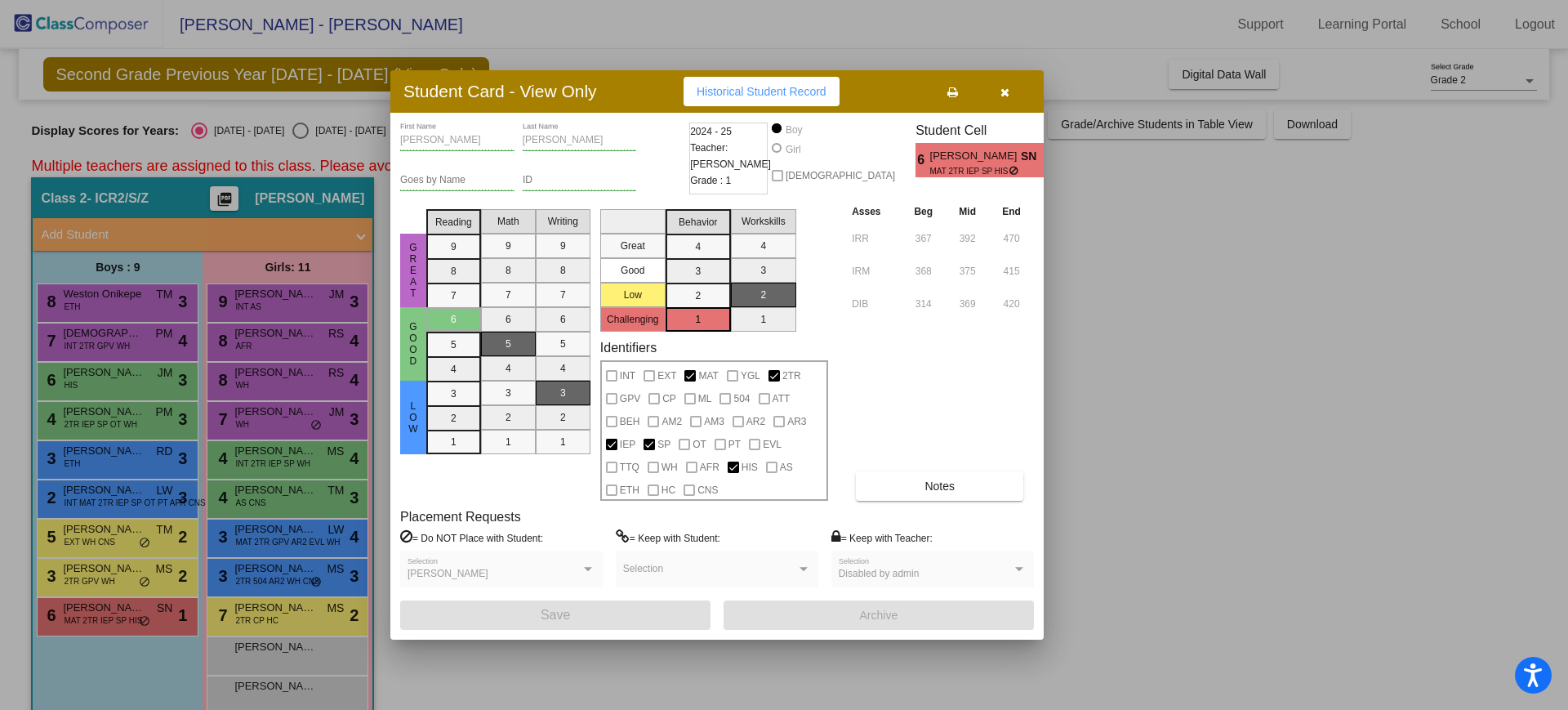
click at [1015, 87] on button "button" at bounding box center [1004, 92] width 52 height 29
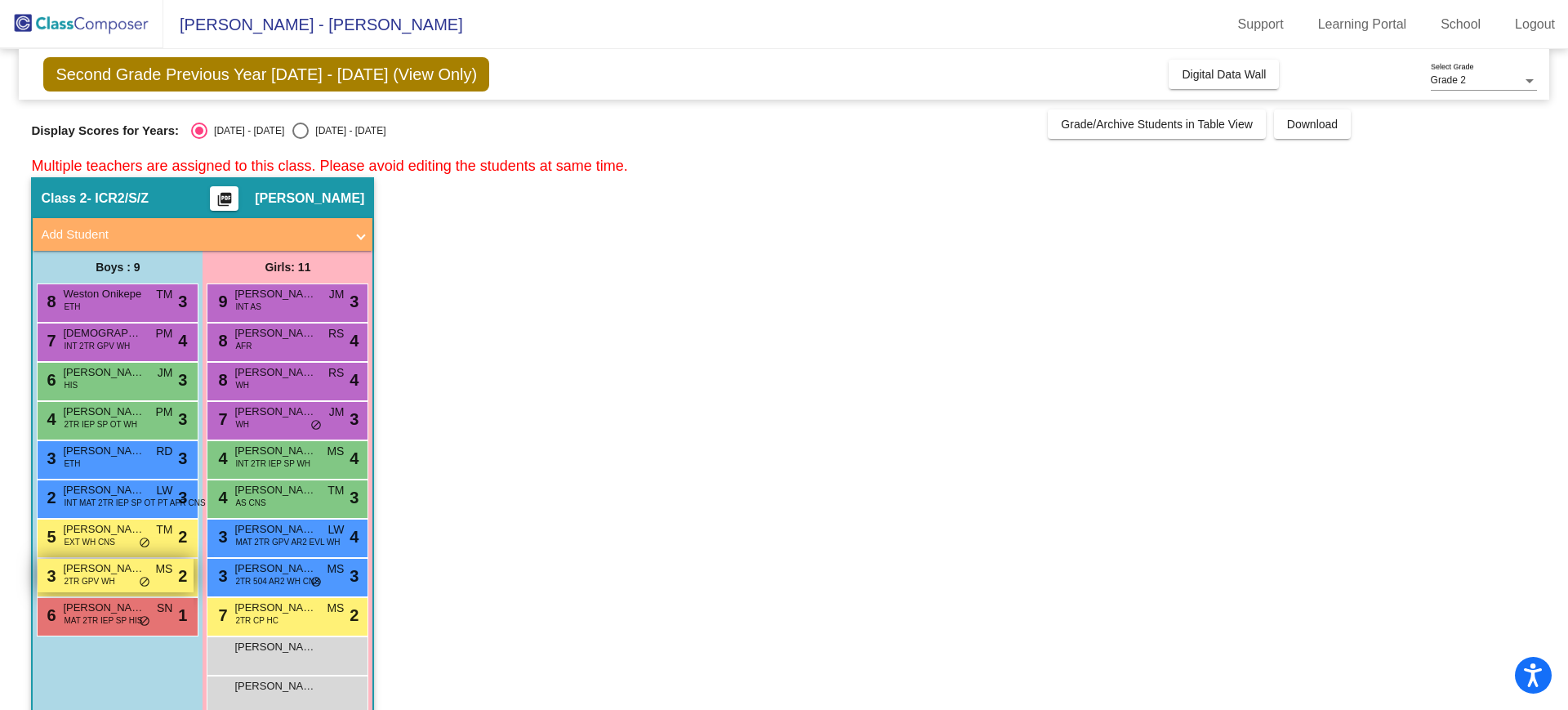
click at [108, 569] on span "[PERSON_NAME]" at bounding box center [103, 569] width 82 height 17
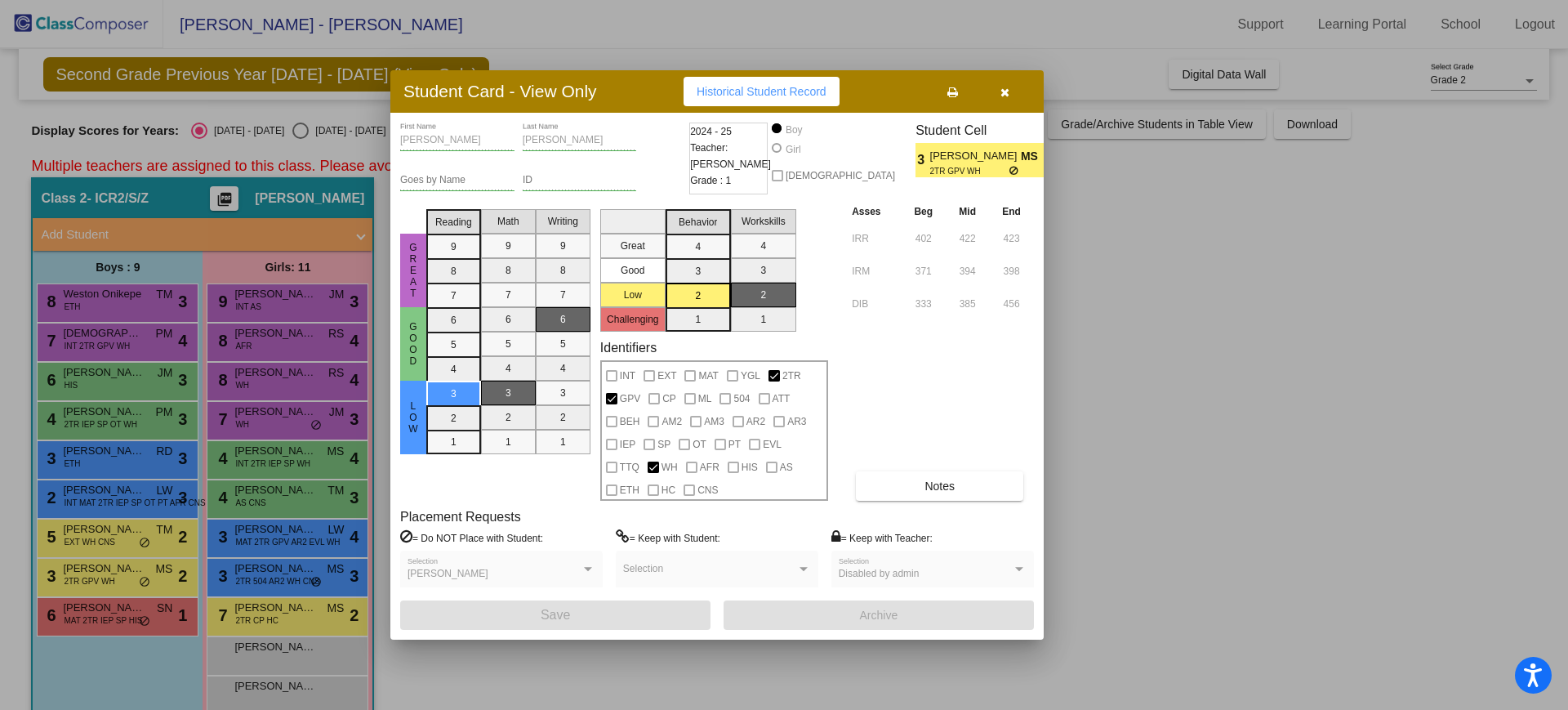
click at [1010, 93] on button "button" at bounding box center [1004, 92] width 52 height 29
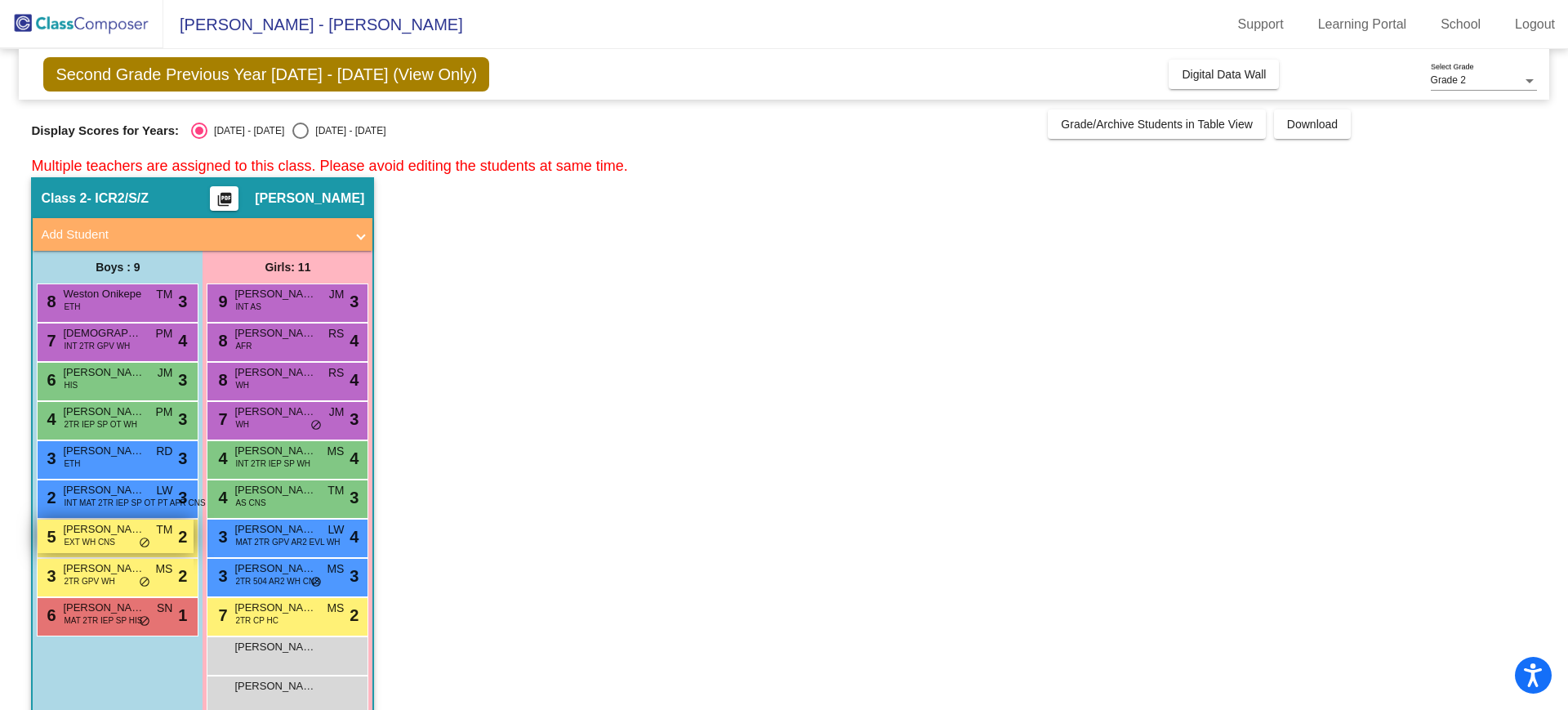
click at [113, 545] on div "5 [PERSON_NAME] EXT WH CNS TM lock do_not_disturb_alt 2" at bounding box center [116, 536] width 156 height 33
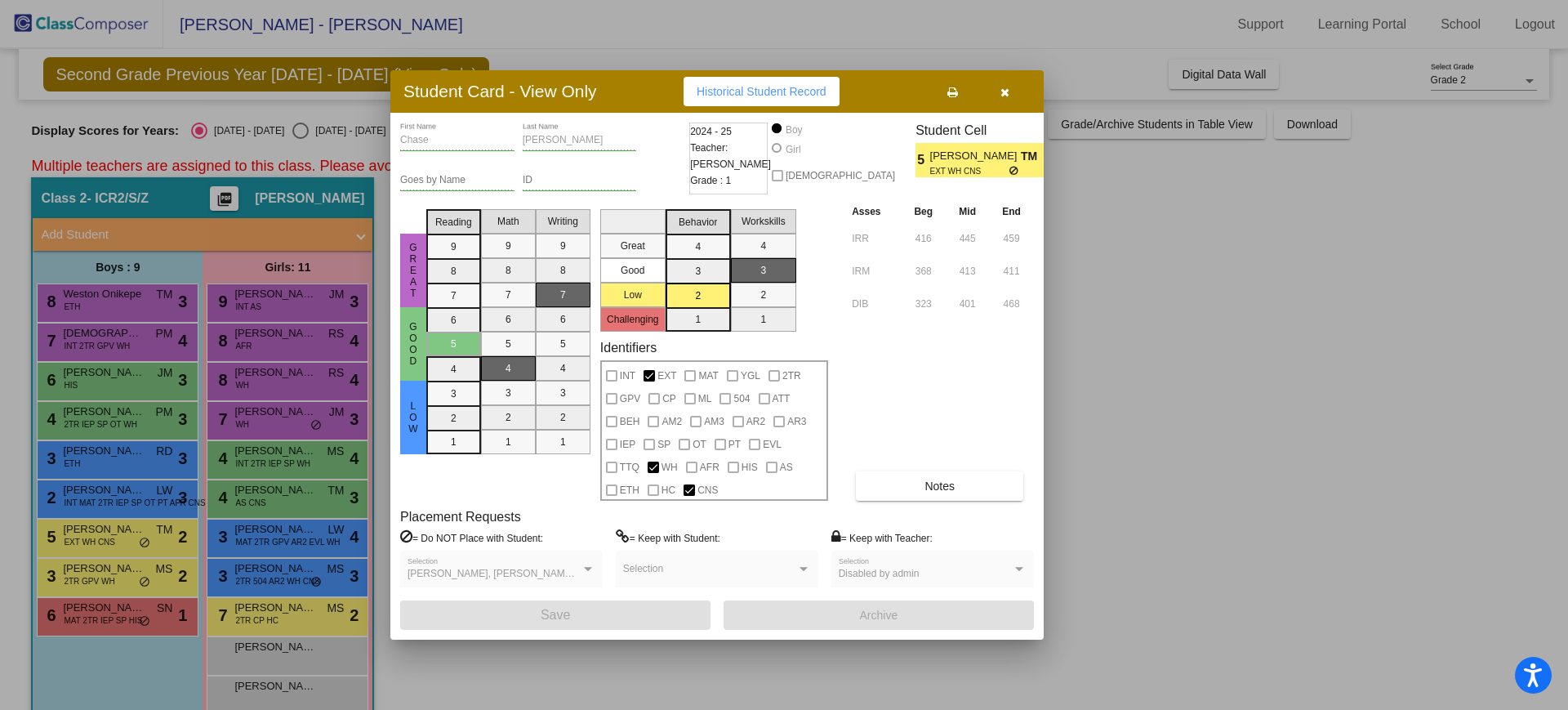
click at [1007, 87] on icon "button" at bounding box center [1005, 92] width 9 height 11
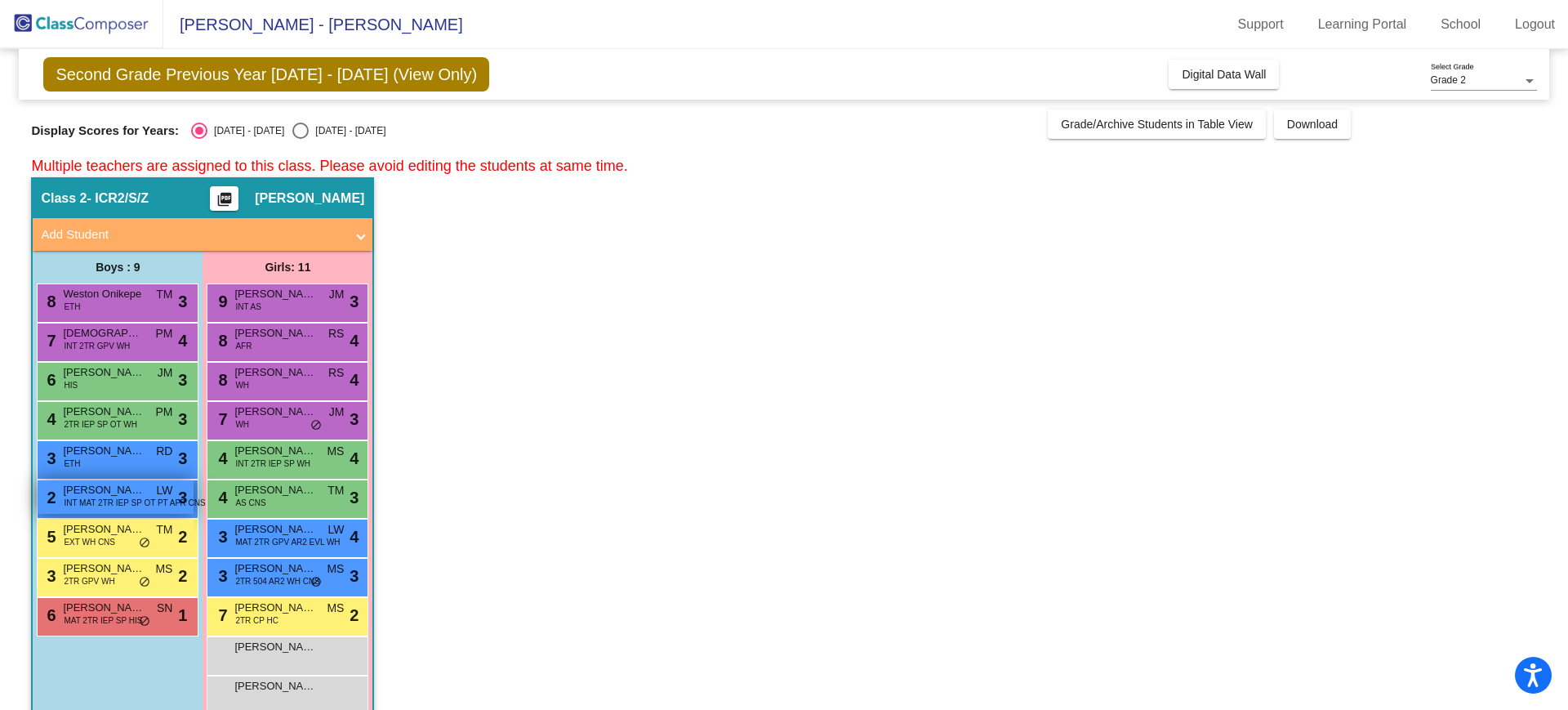
click at [77, 505] on span "INT MAT 2TR IEP SP OT PT AFR CNS" at bounding box center [134, 502] width 141 height 12
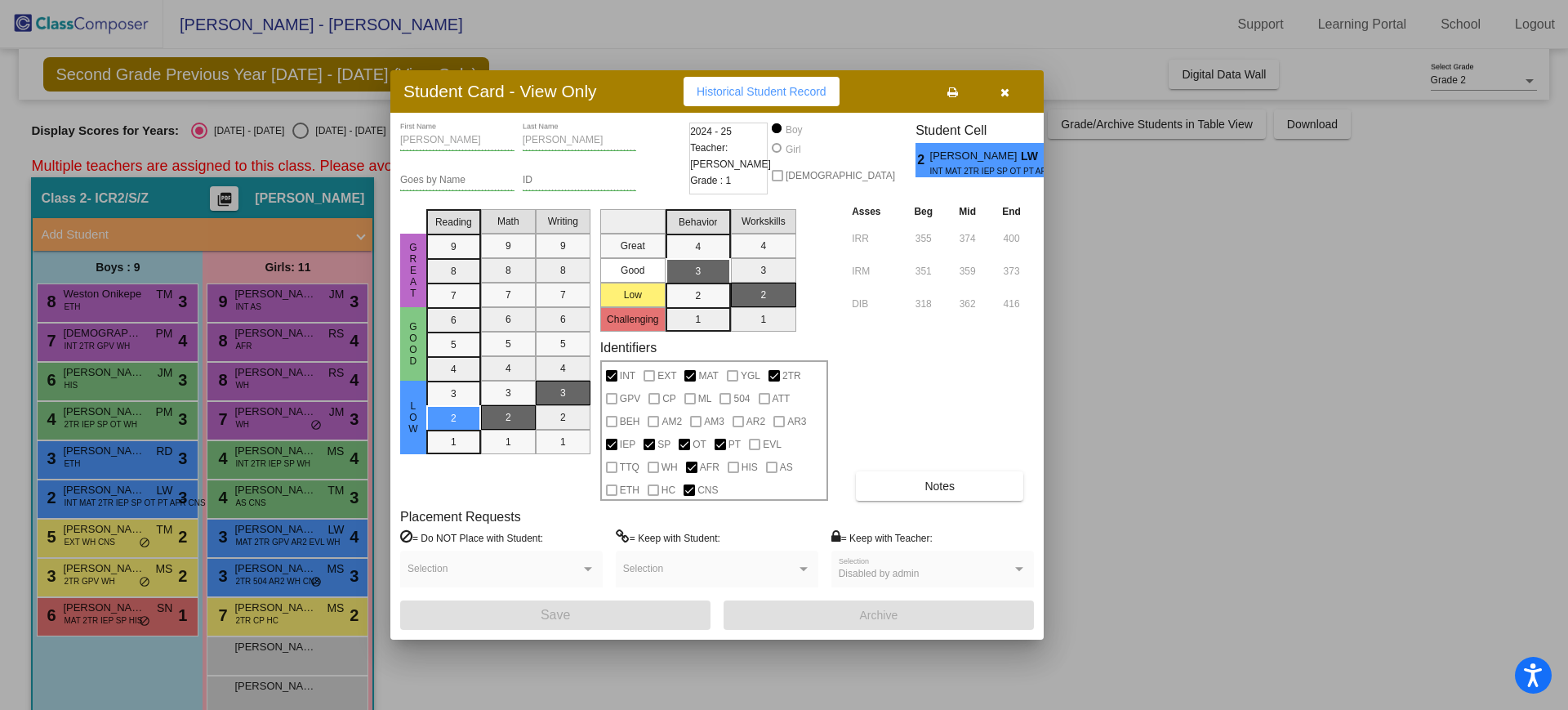
click at [1006, 92] on icon "button" at bounding box center [1005, 92] width 9 height 11
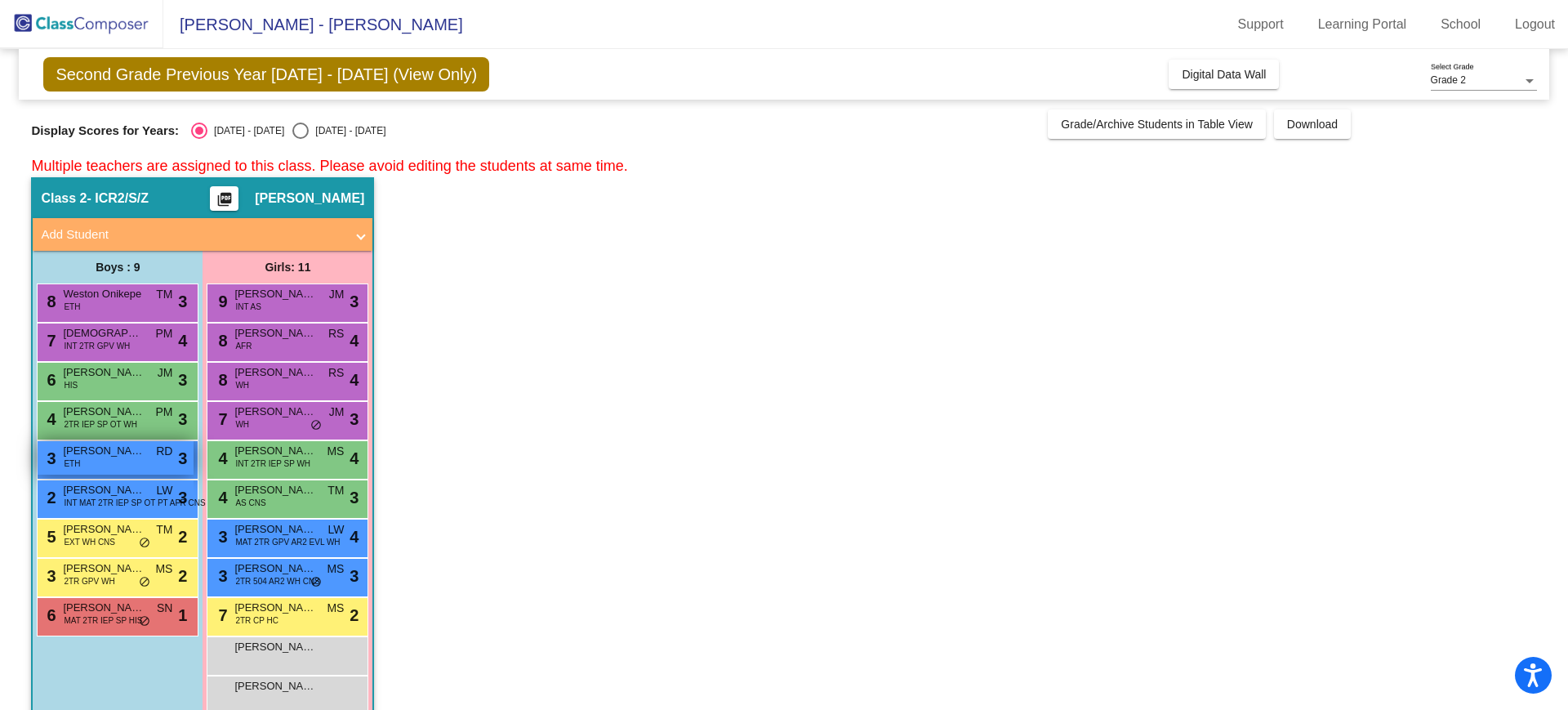
click at [128, 451] on span "[PERSON_NAME]" at bounding box center [103, 451] width 82 height 17
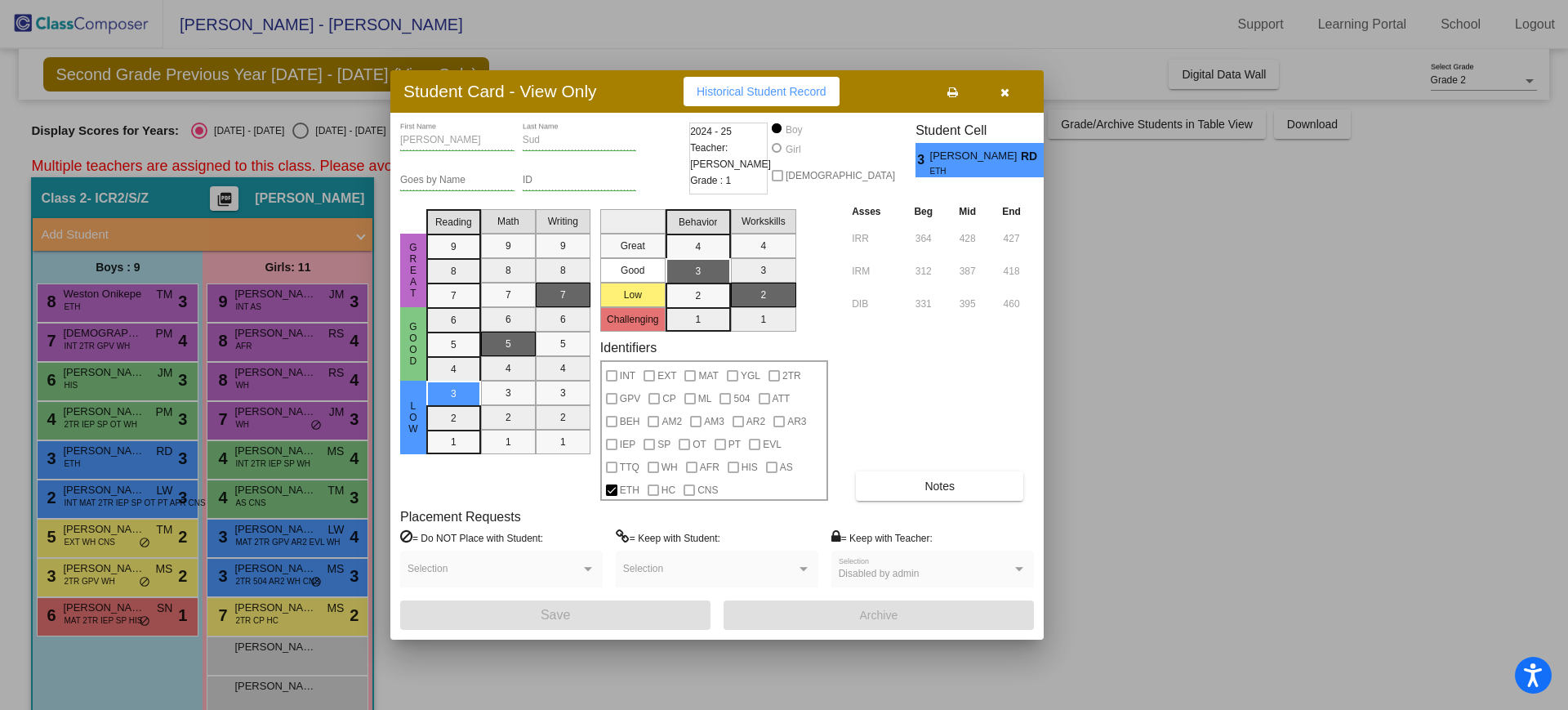
click at [1005, 96] on icon "button" at bounding box center [1005, 92] width 9 height 11
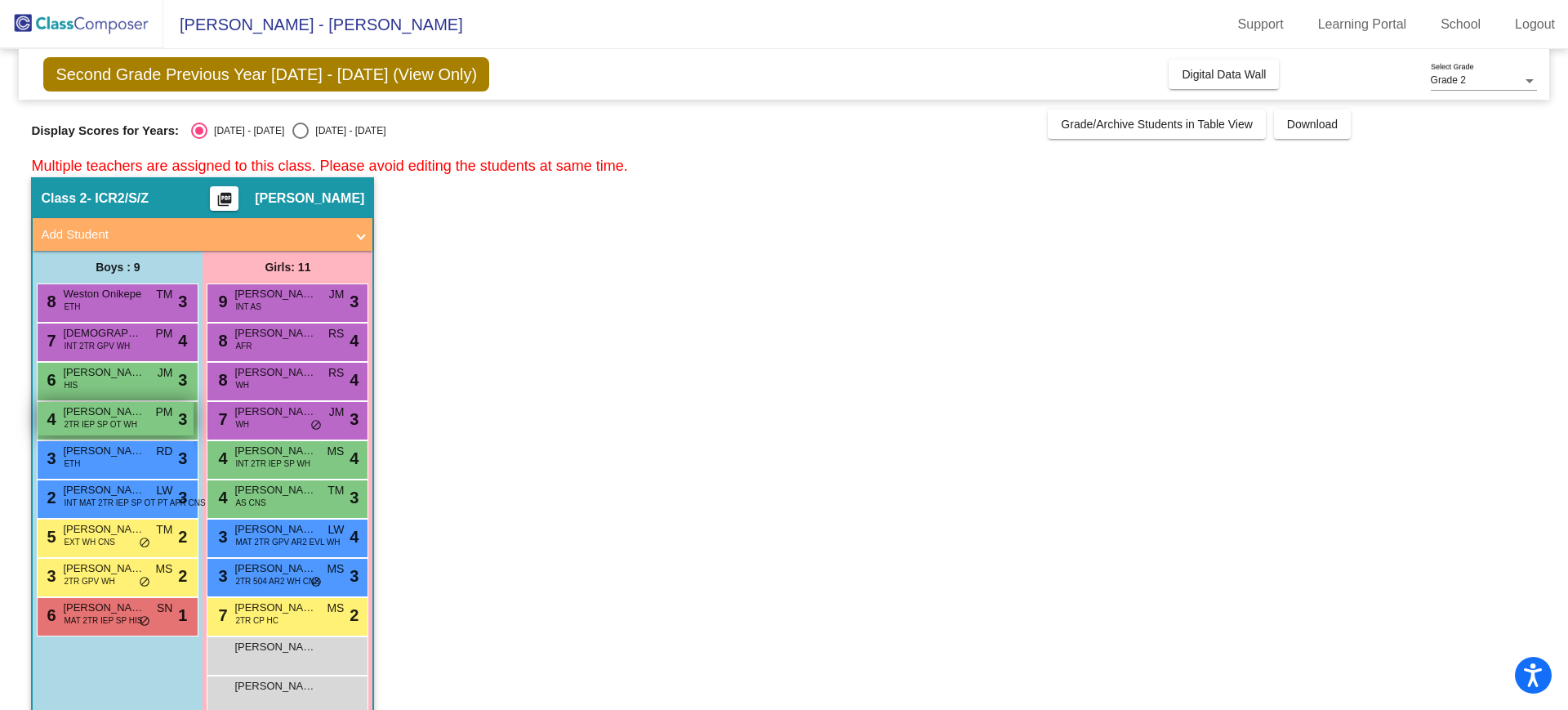
click at [110, 419] on span "2TR IEP SP OT WH" at bounding box center [99, 423] width 73 height 12
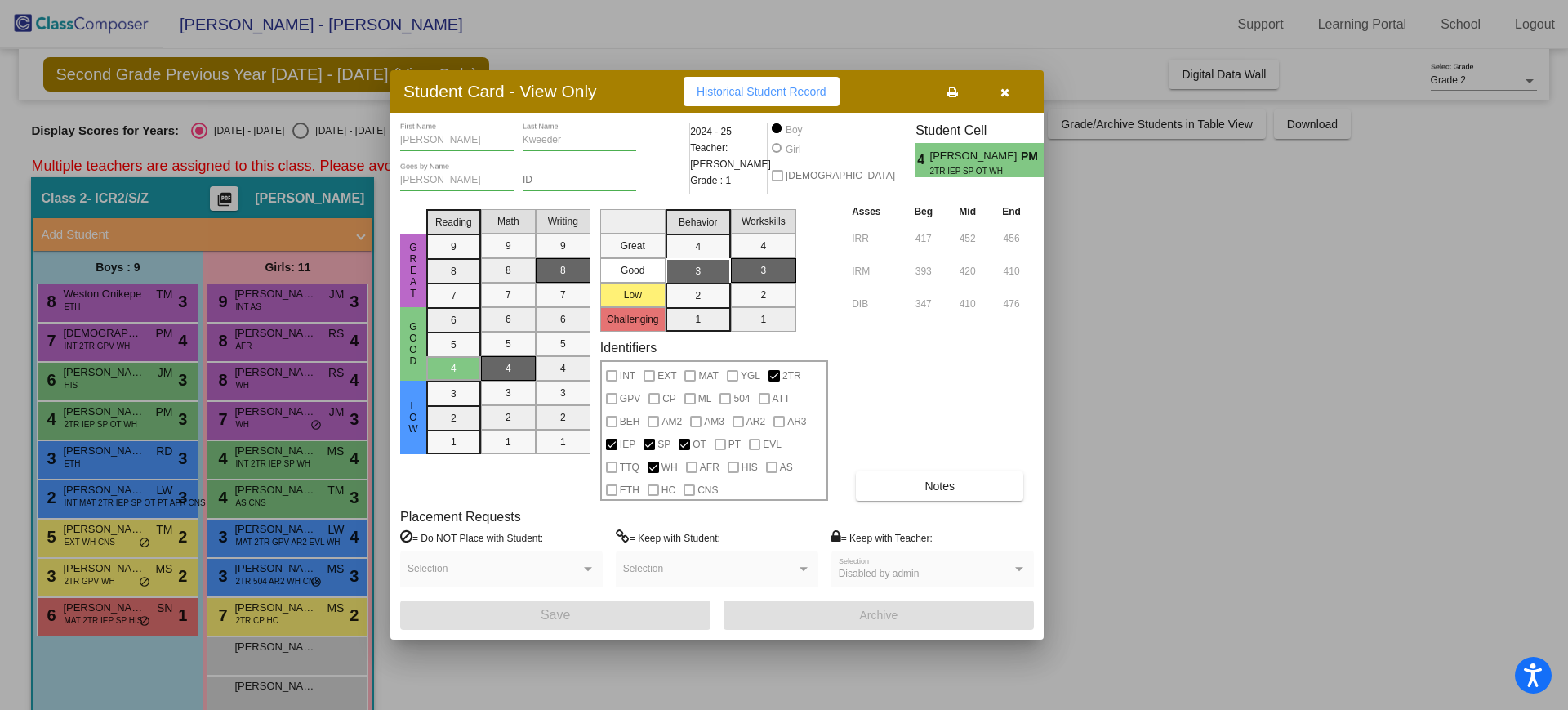
click at [1007, 88] on icon "button" at bounding box center [1005, 92] width 9 height 11
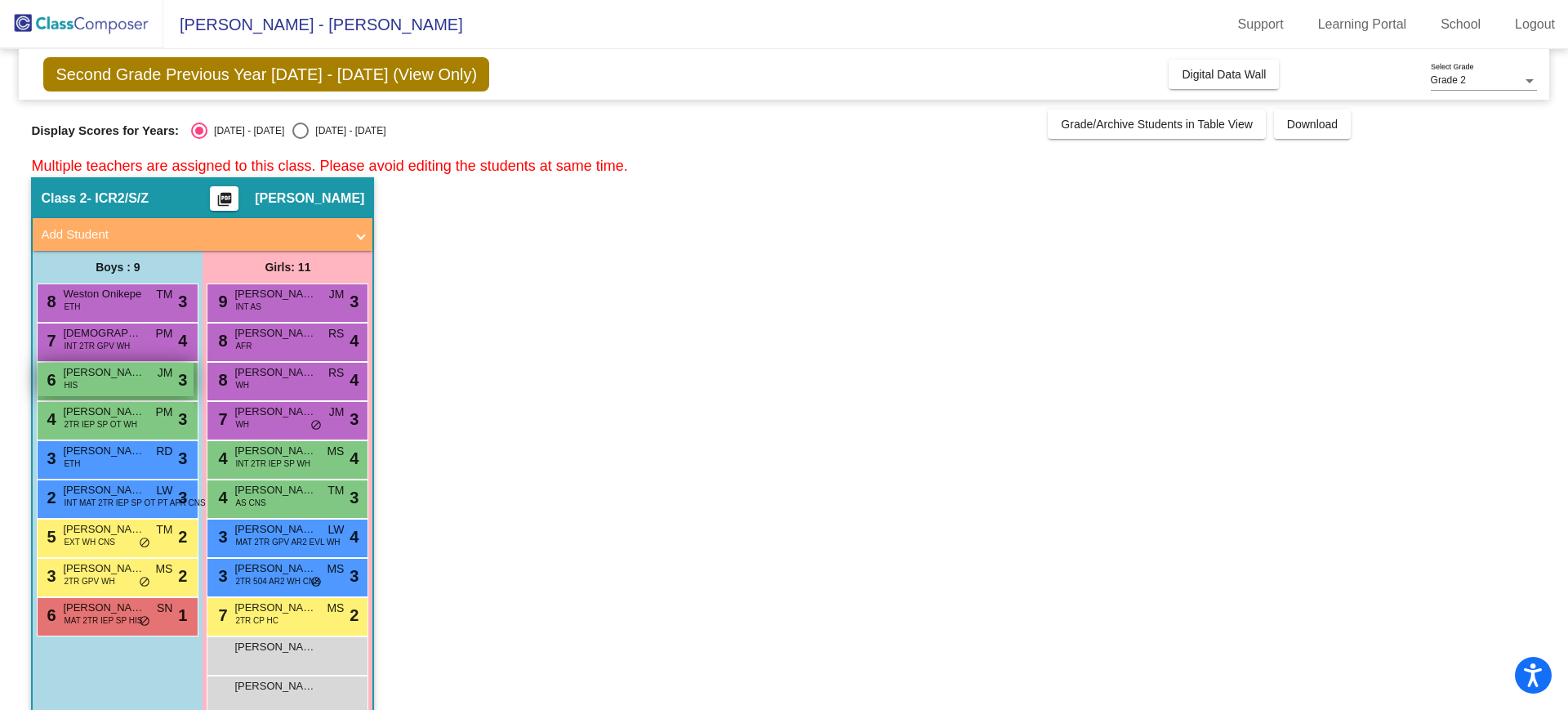
click at [95, 381] on div "6 [PERSON_NAME] HIS JM lock do_not_disturb_alt 3" at bounding box center [116, 379] width 156 height 33
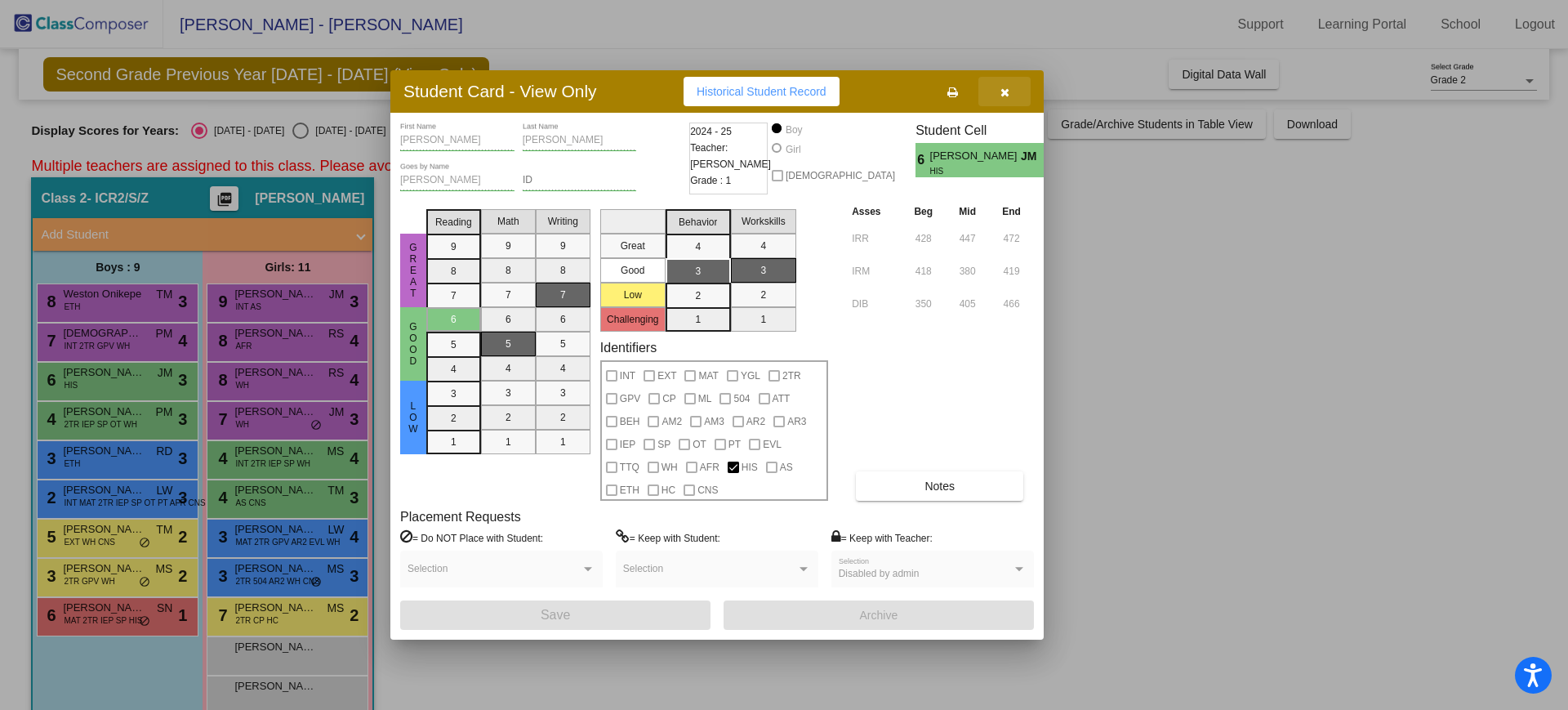
click at [1010, 101] on button "button" at bounding box center [1004, 92] width 52 height 29
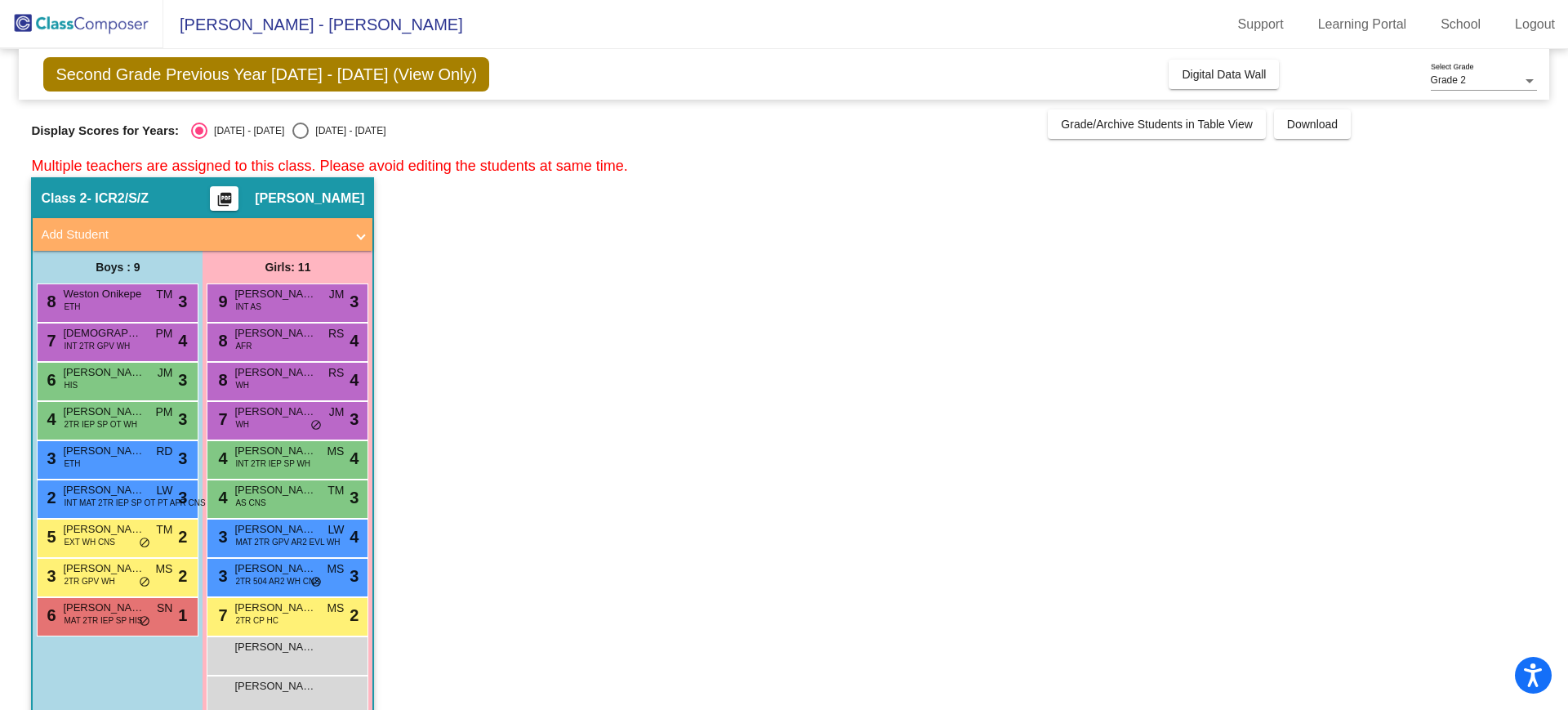
click at [169, 438] on div "4 [PERSON_NAME] 2TR IEP SP OT WH PM lock do_not_disturb_alt 3" at bounding box center [118, 421] width 162 height 39
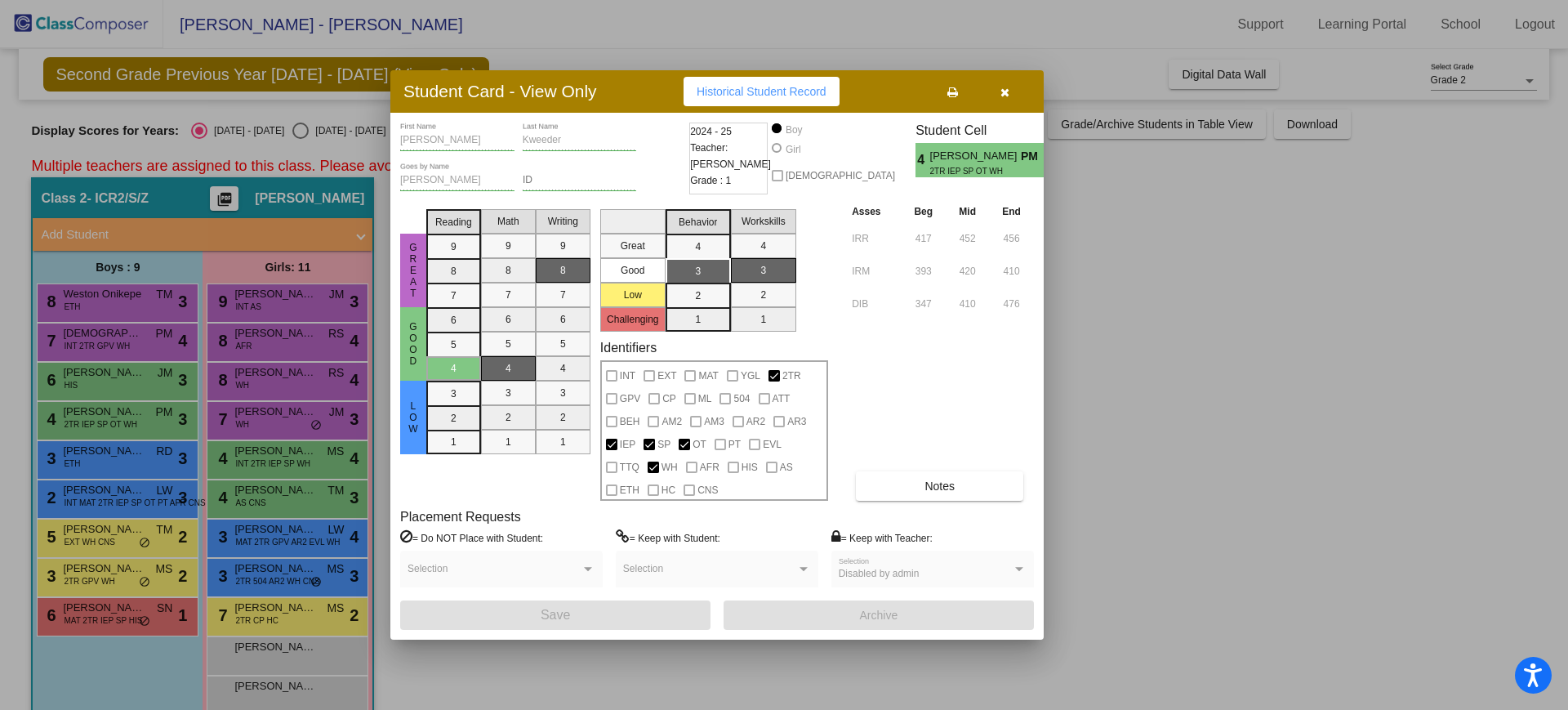
click at [999, 75] on div "Student Card - View Only Historical Student Record" at bounding box center [716, 91] width 653 height 42
click at [1002, 86] on icon "button" at bounding box center [1005, 92] width 9 height 11
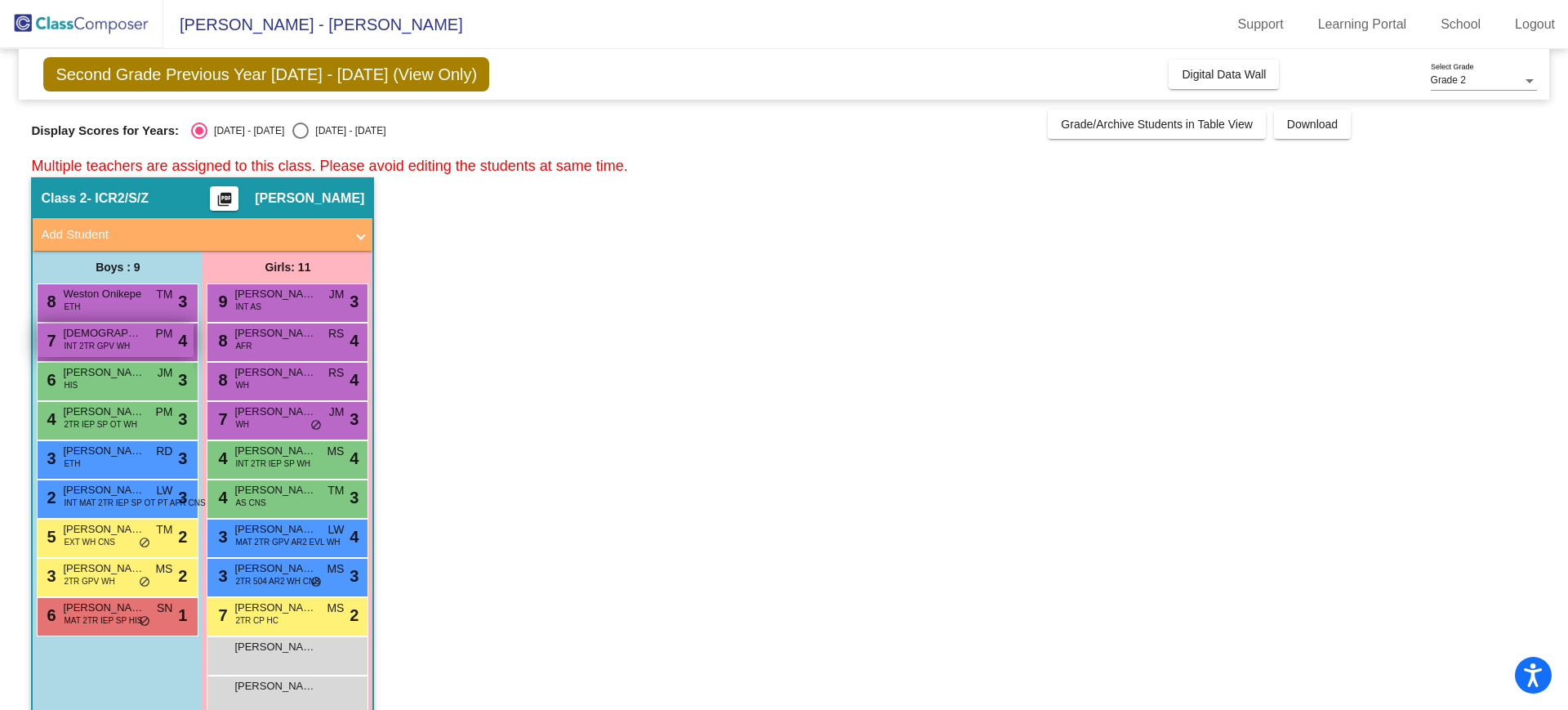
click at [92, 330] on span "[DEMOGRAPHIC_DATA][PERSON_NAME]" at bounding box center [103, 333] width 82 height 17
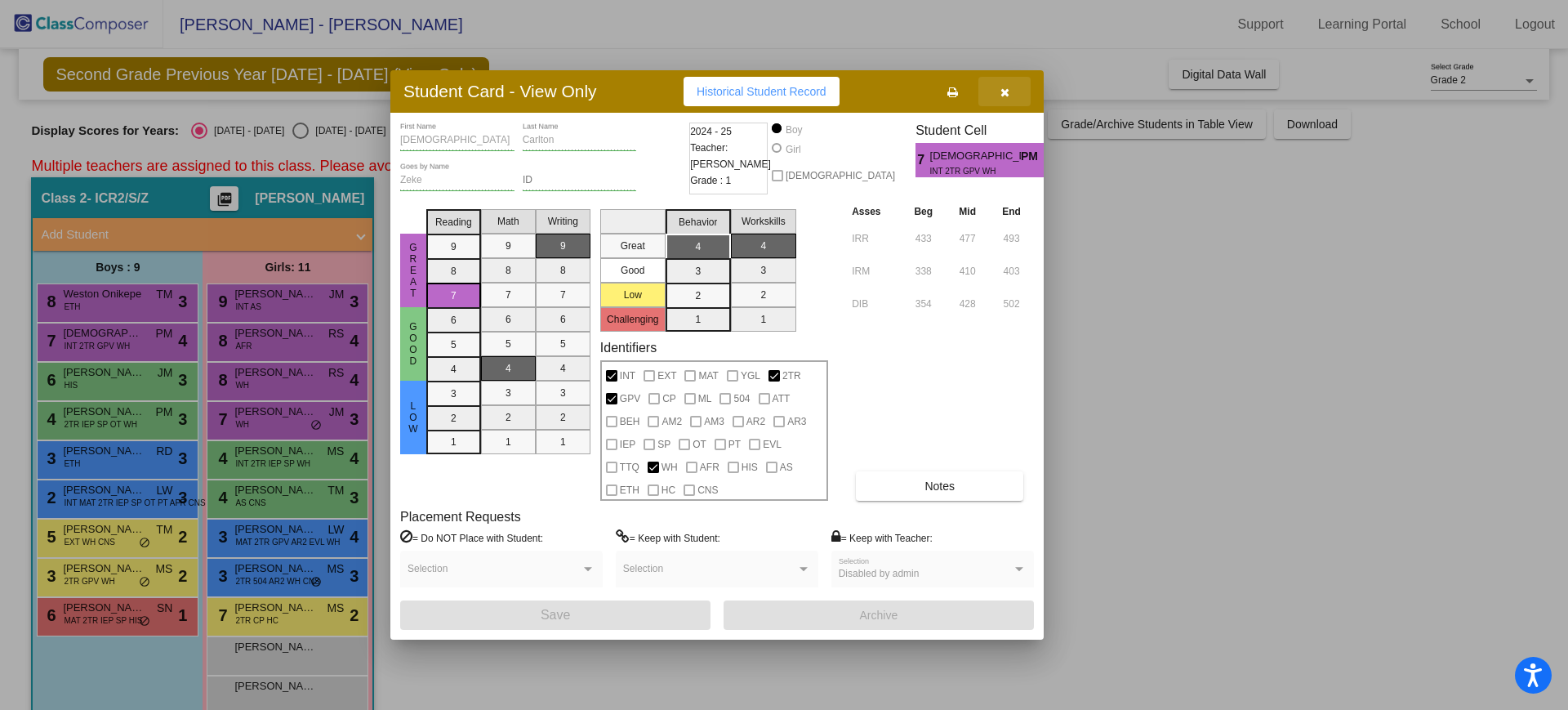
click at [1012, 86] on button "button" at bounding box center [1004, 92] width 52 height 29
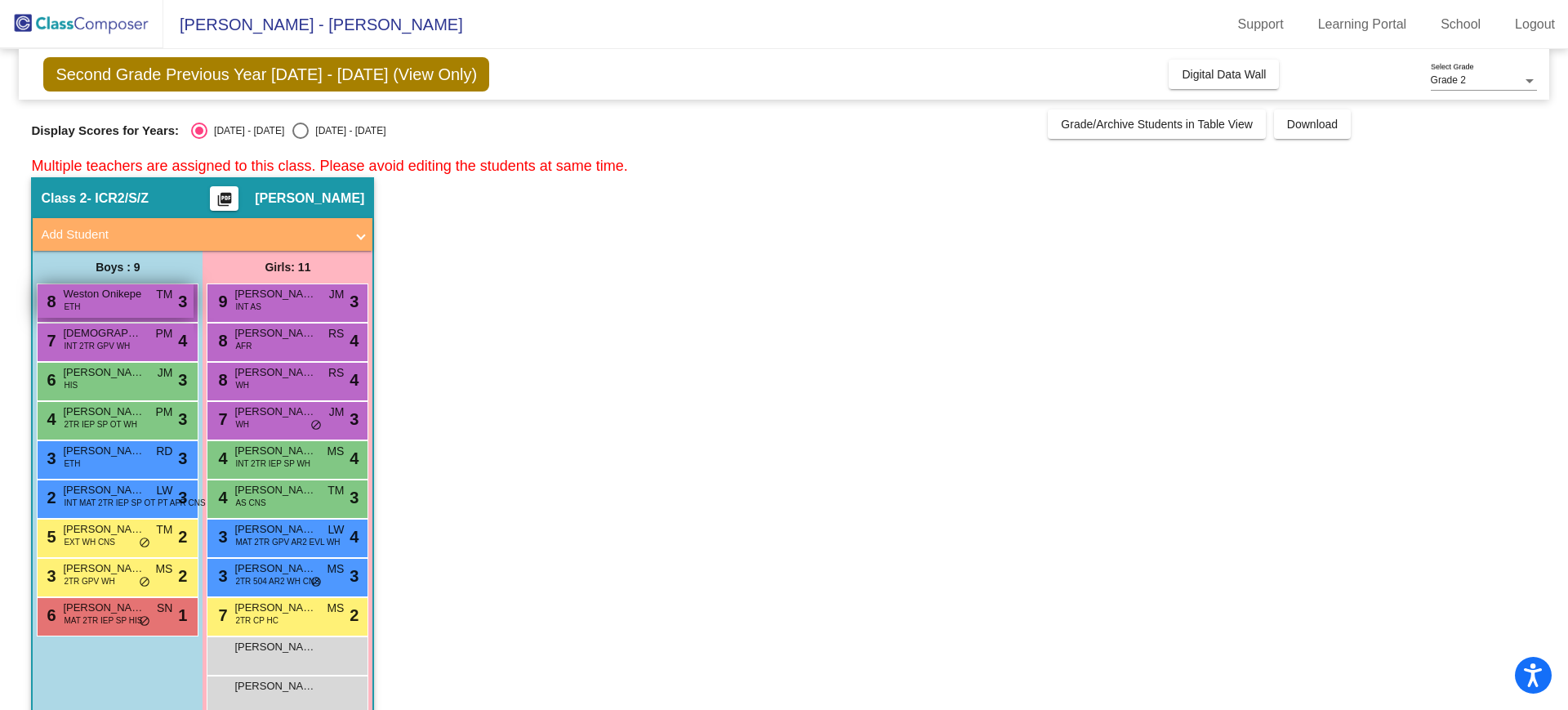
click at [165, 302] on span "TM" at bounding box center [164, 294] width 17 height 17
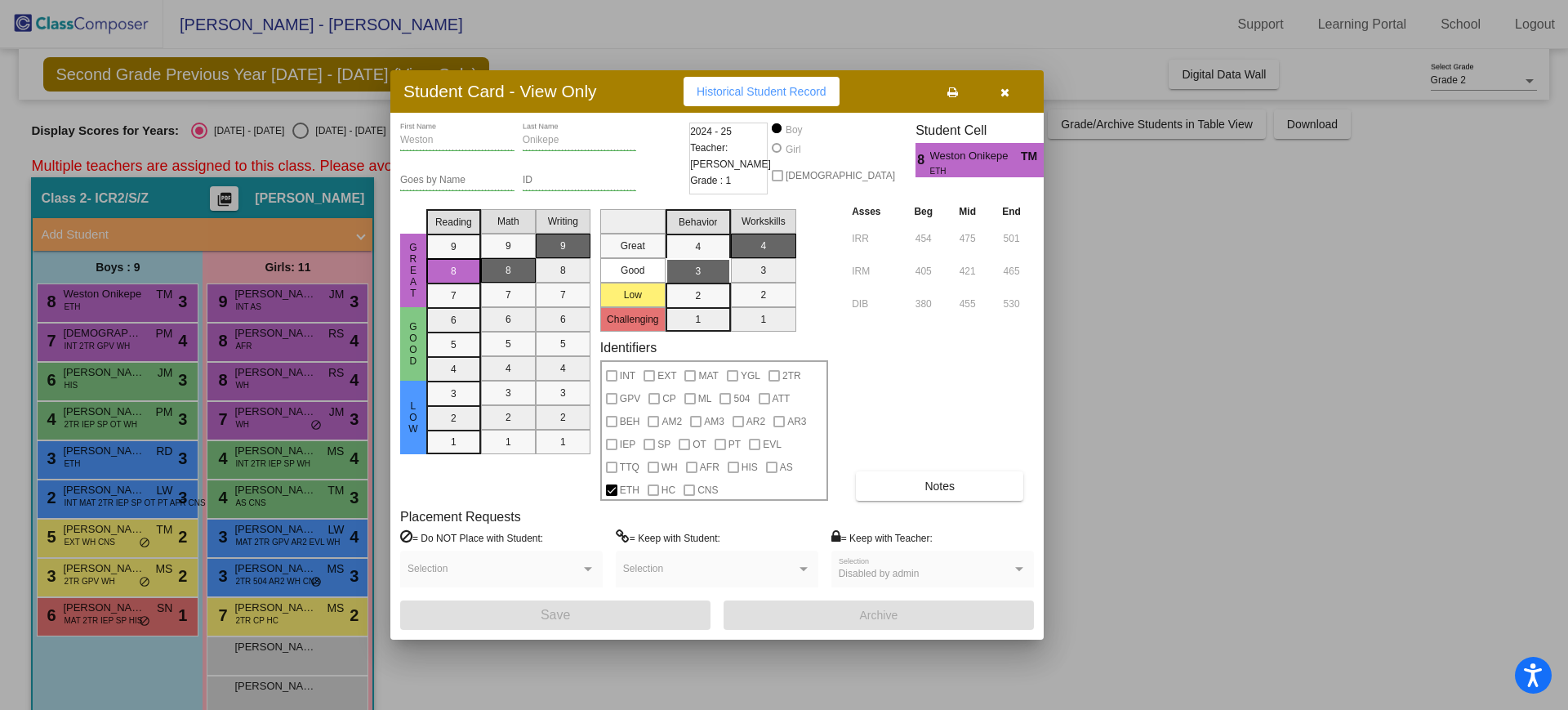
click at [1006, 86] on icon "button" at bounding box center [1005, 92] width 9 height 11
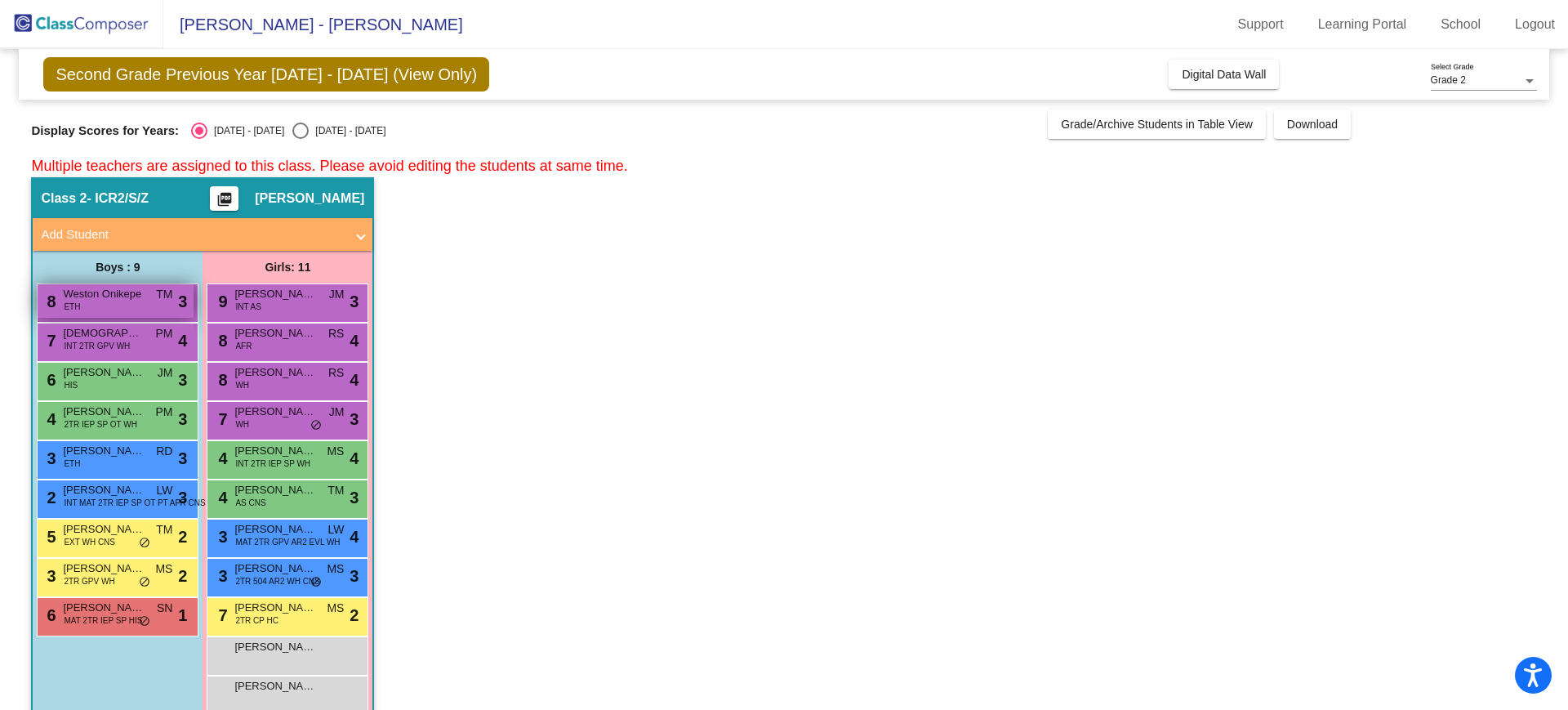
click at [70, 306] on span "ETH" at bounding box center [72, 306] width 17 height 12
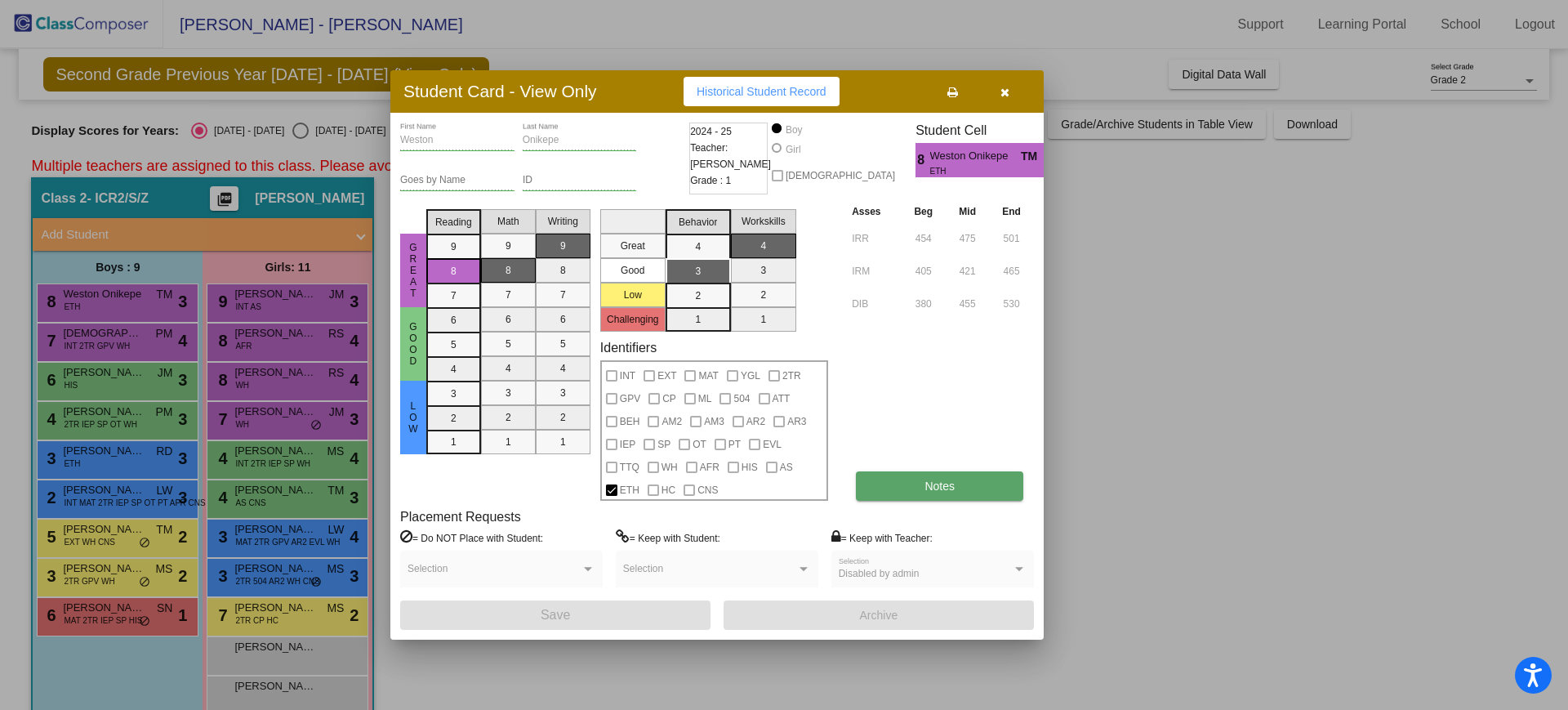
click at [906, 487] on button "Notes" at bounding box center [940, 486] width 167 height 29
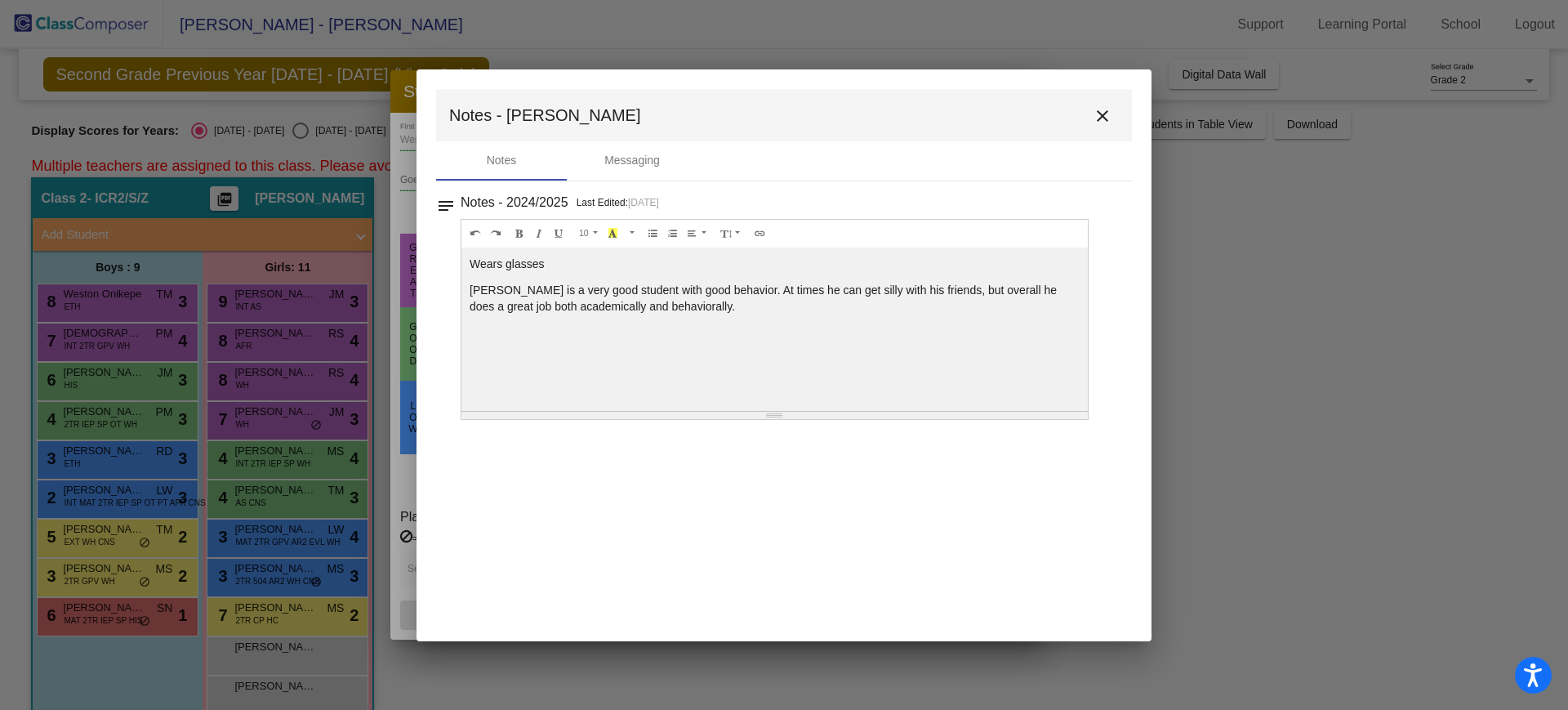
click at [1099, 108] on mat-icon "close" at bounding box center [1102, 116] width 19 height 19
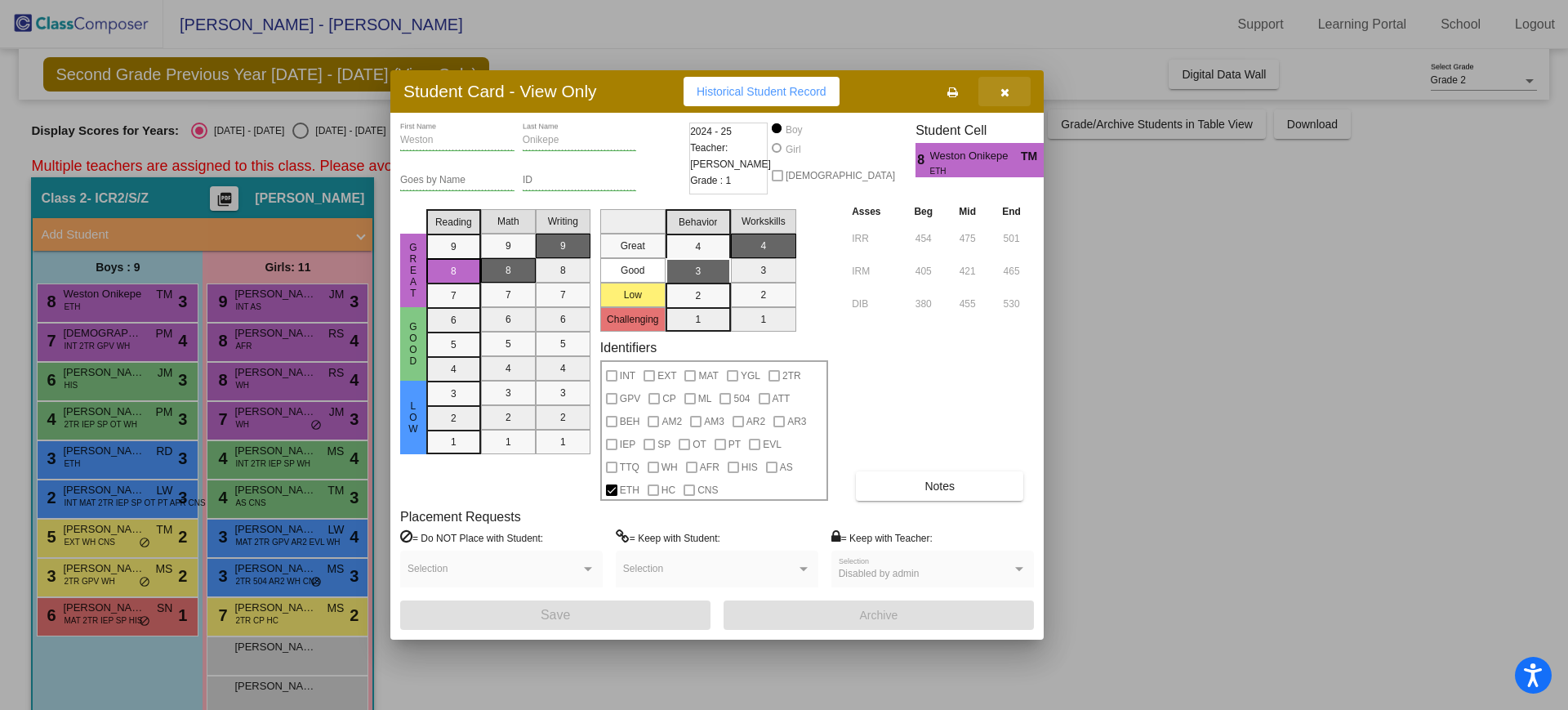
click at [999, 104] on button "button" at bounding box center [1004, 92] width 52 height 29
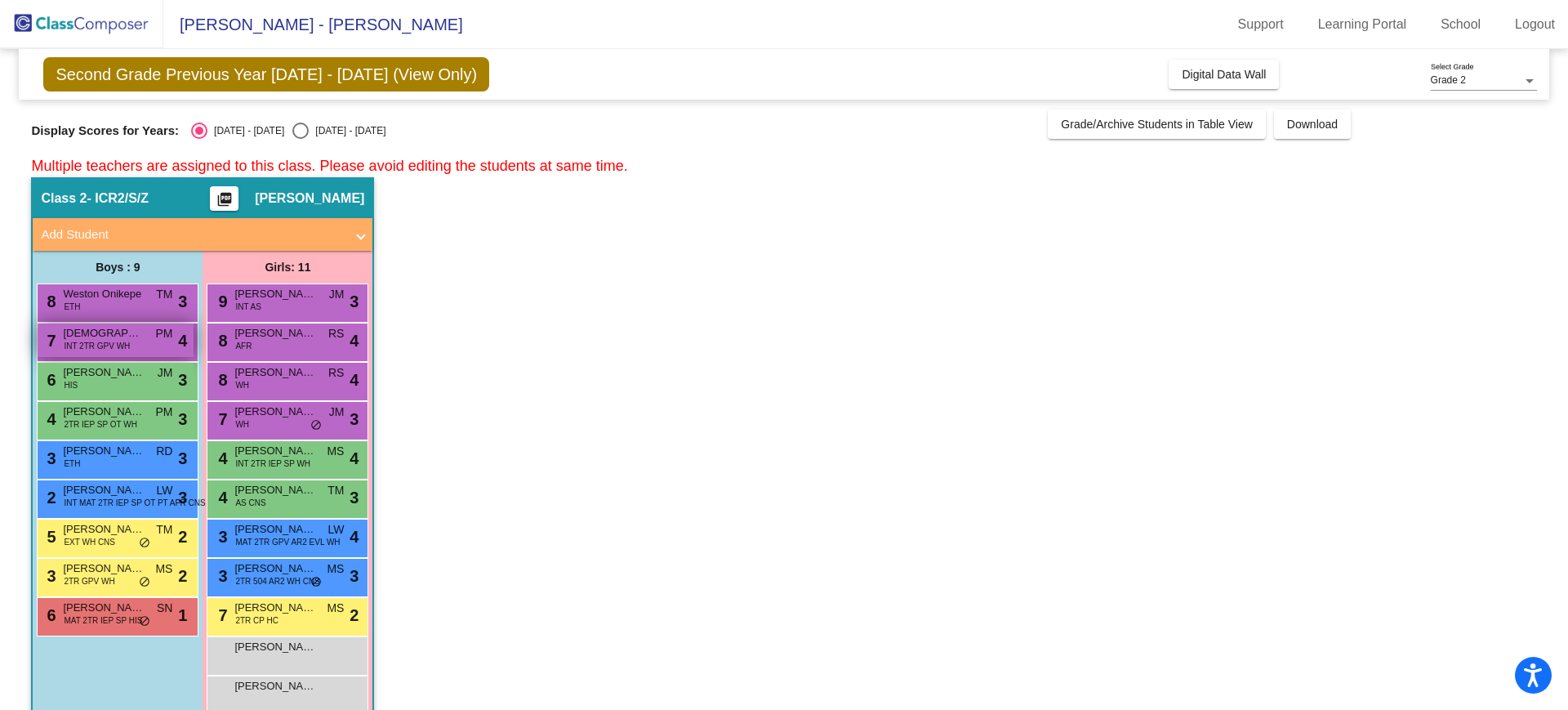
click at [119, 338] on span "[DEMOGRAPHIC_DATA][PERSON_NAME]" at bounding box center [103, 333] width 82 height 17
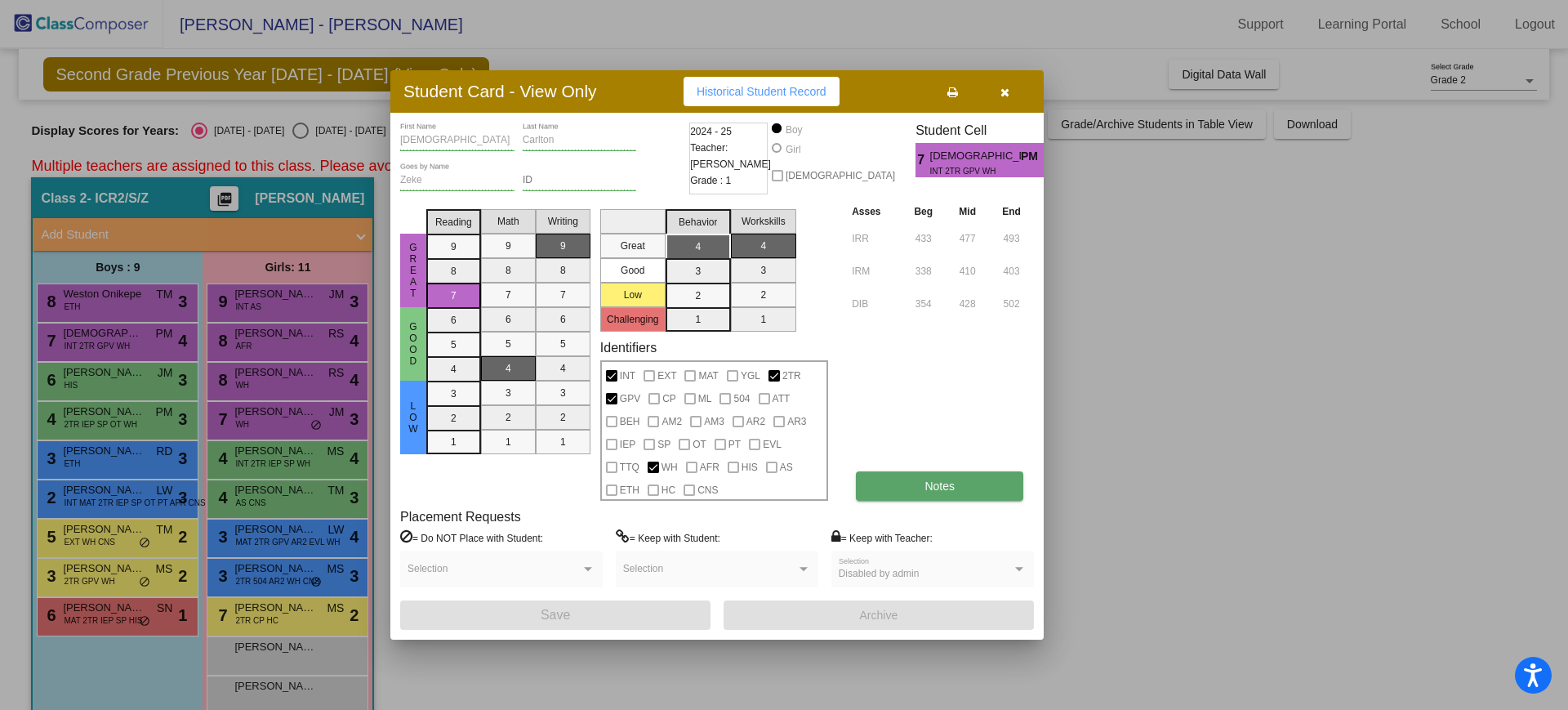
click at [935, 485] on span "Notes" at bounding box center [940, 486] width 30 height 13
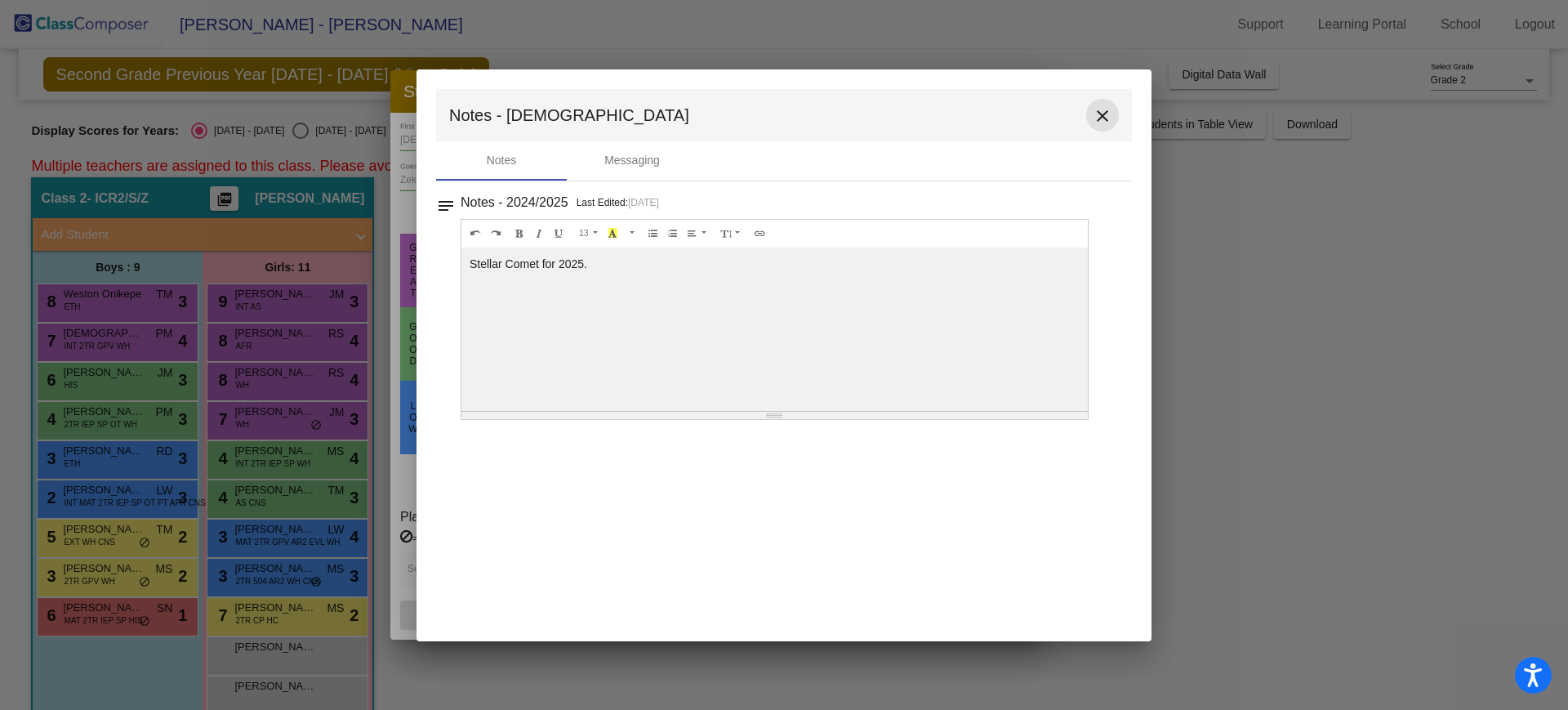
click at [1107, 107] on mat-icon "close" at bounding box center [1102, 116] width 19 height 19
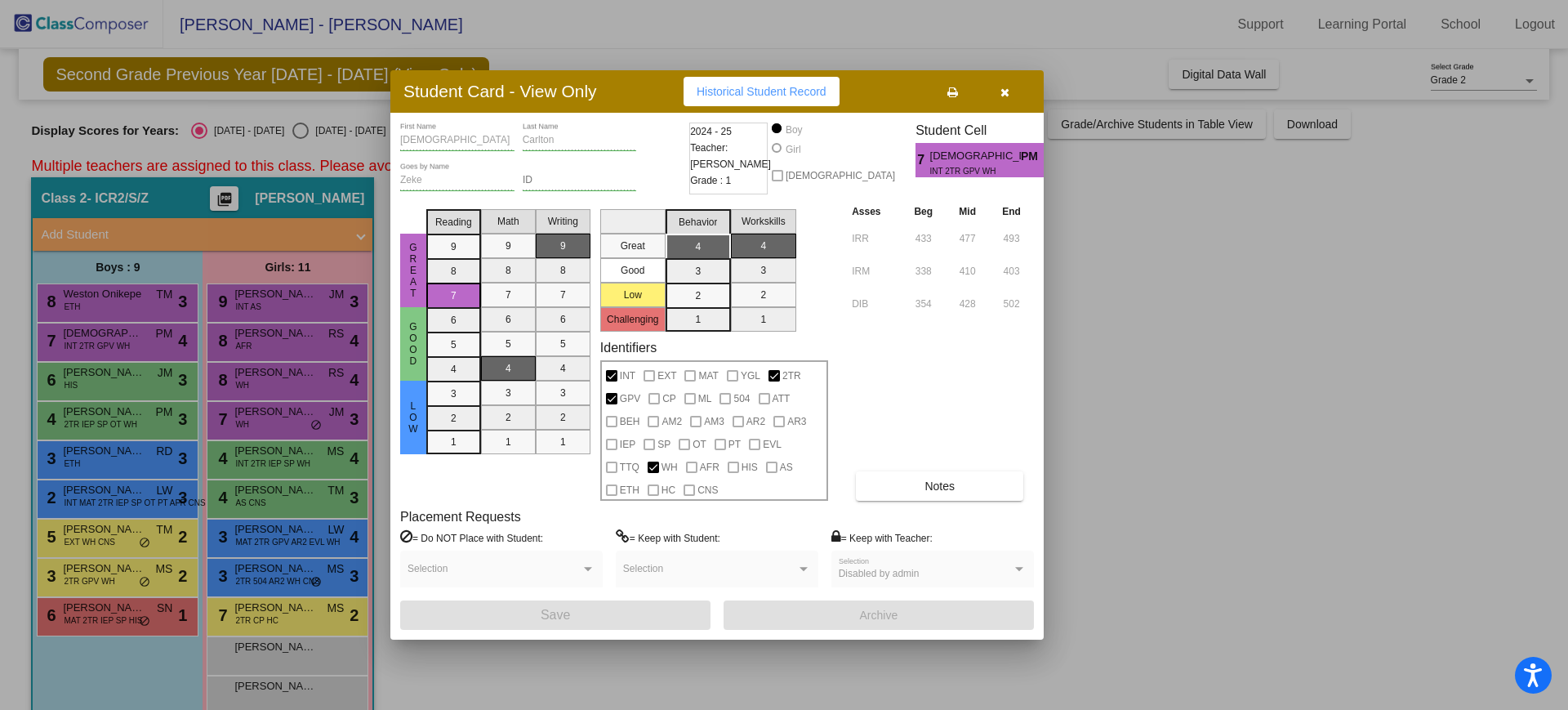
click at [1014, 97] on button "button" at bounding box center [1004, 92] width 52 height 29
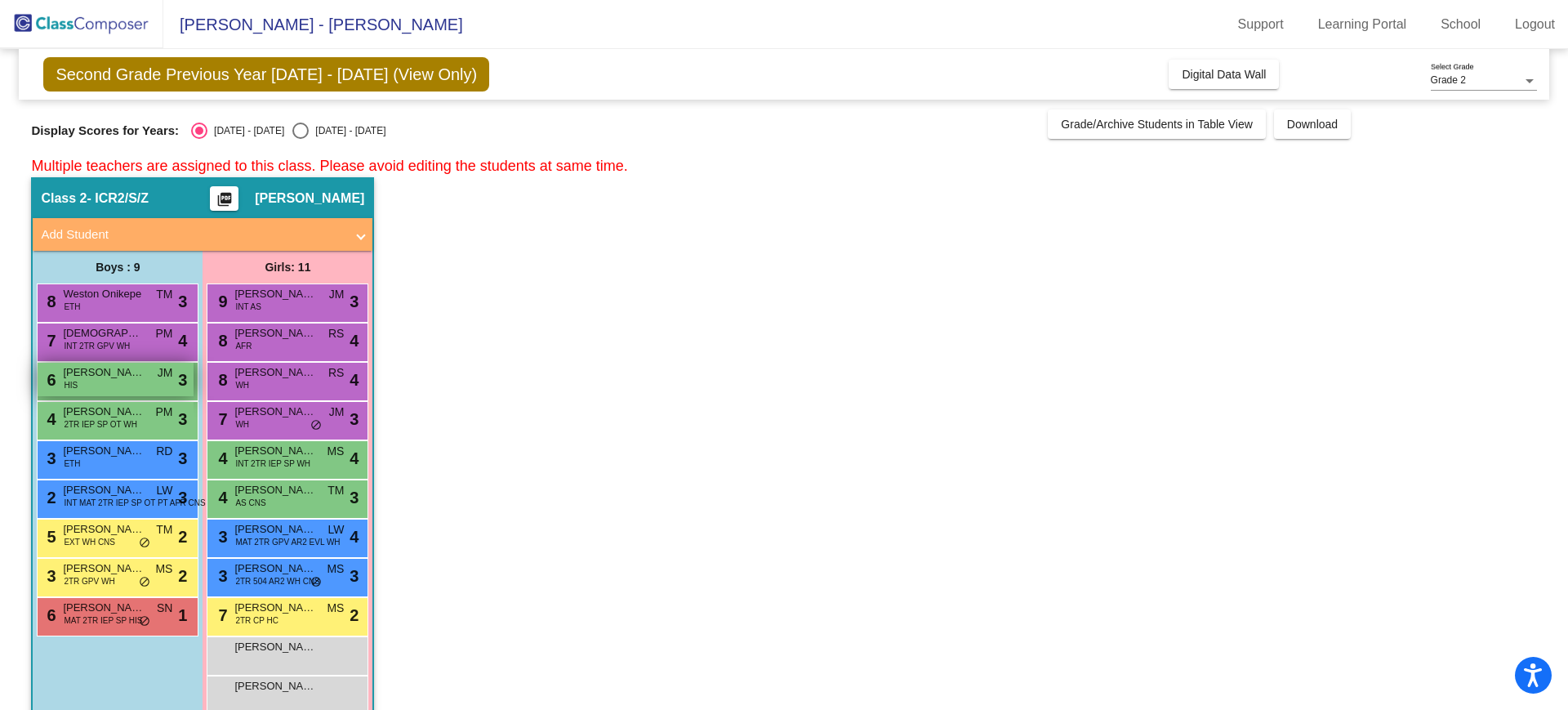
click at [151, 378] on div "6 [PERSON_NAME] HIS JM lock do_not_disturb_alt 3" at bounding box center [116, 379] width 156 height 33
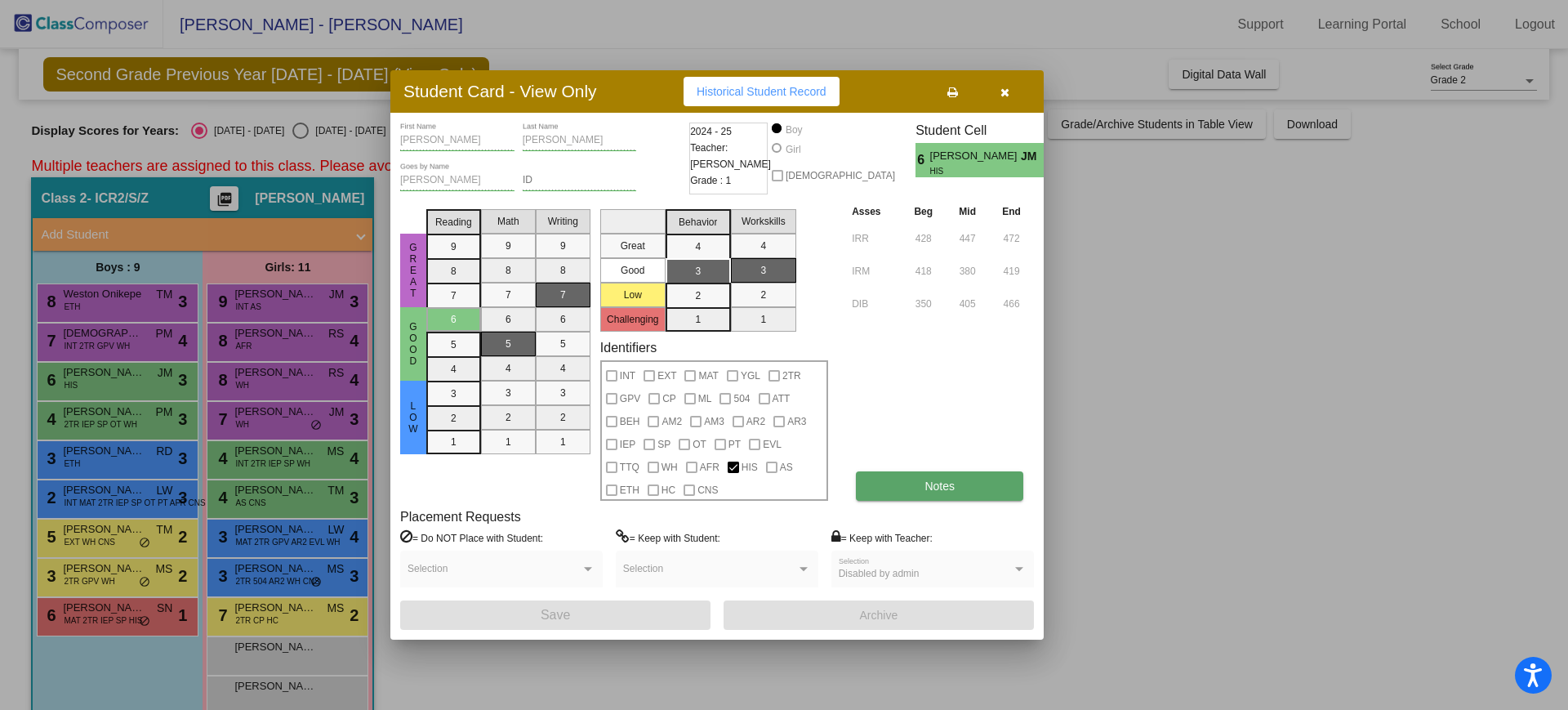
click at [932, 487] on span "Notes" at bounding box center [940, 486] width 30 height 13
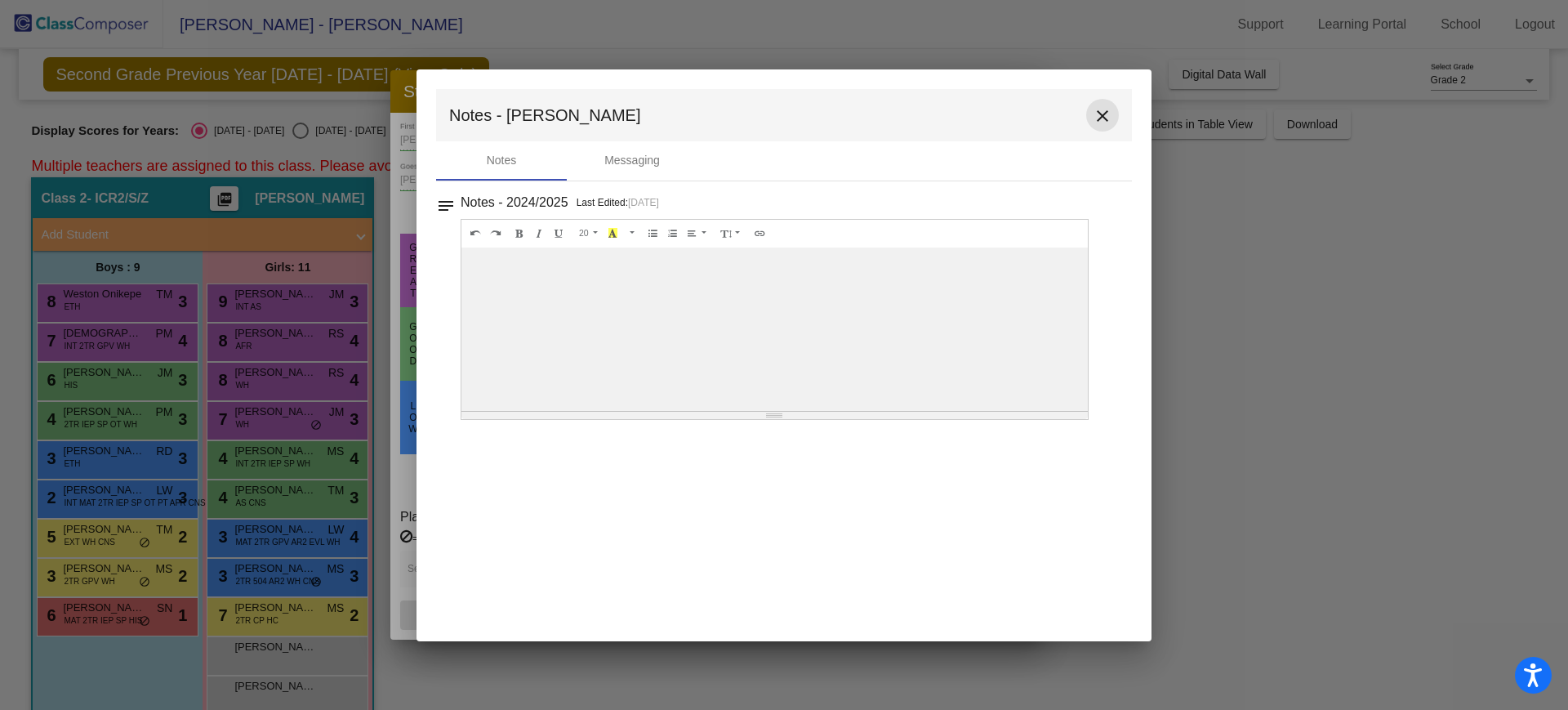
click at [1096, 119] on mat-icon "close" at bounding box center [1102, 116] width 19 height 19
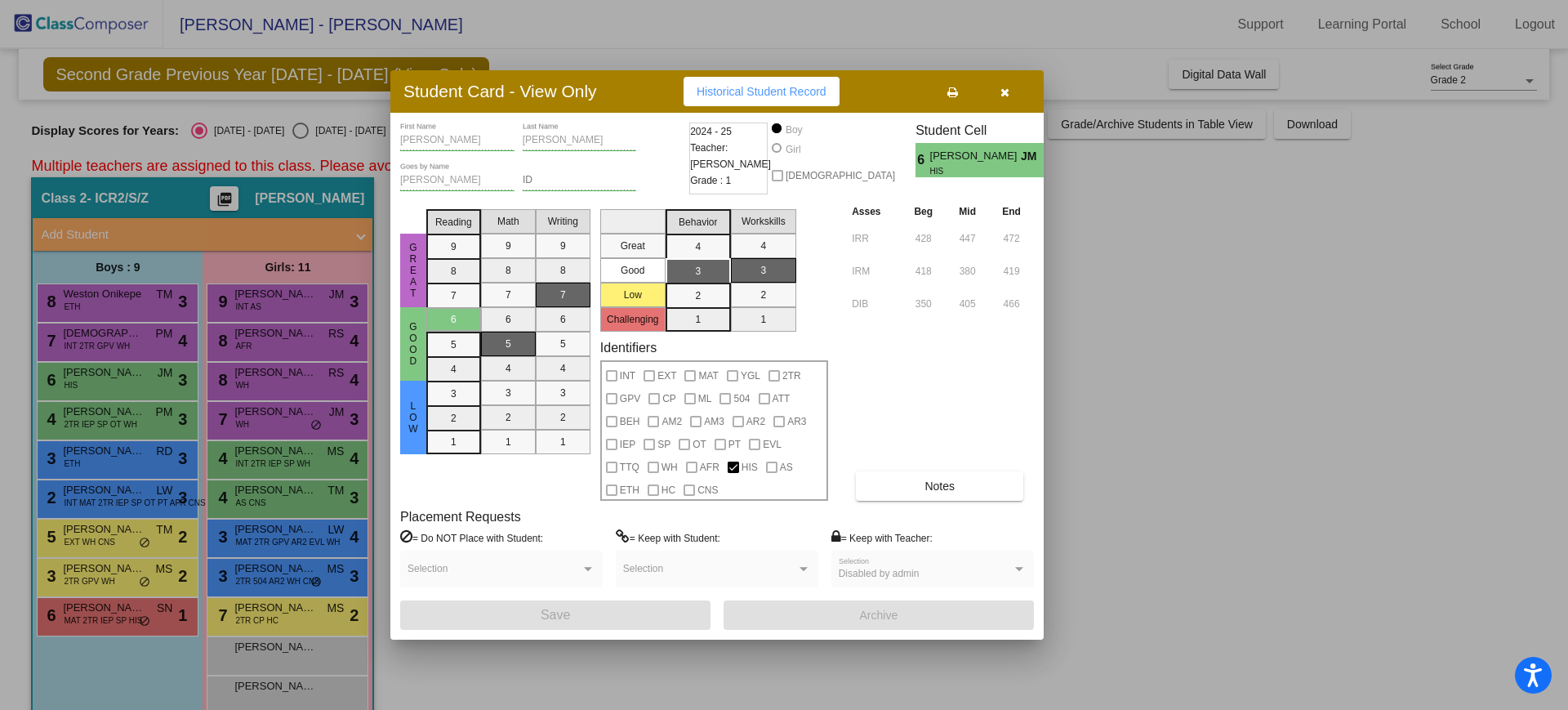
click at [1096, 119] on div at bounding box center [784, 355] width 1568 height 710
